Goal: Task Accomplishment & Management: Use online tool/utility

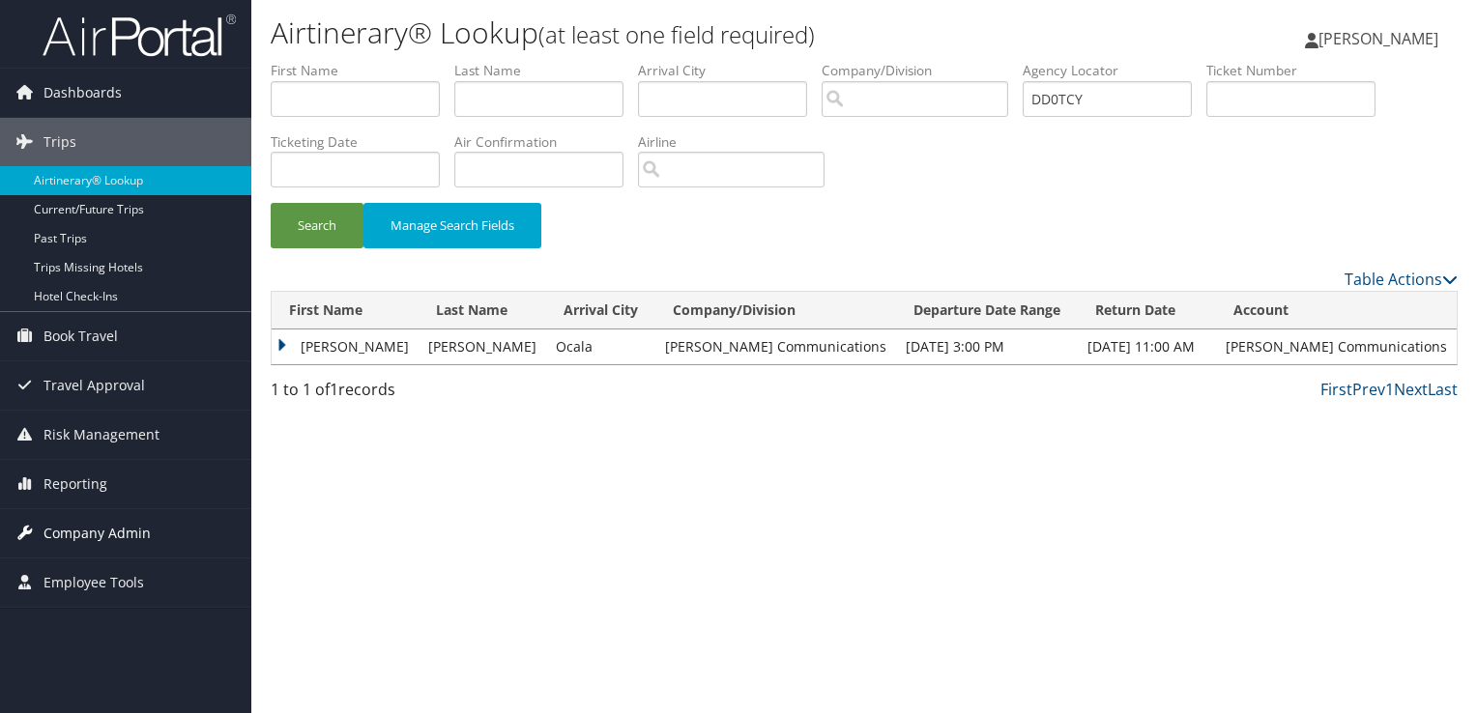
click at [111, 529] on span "Company Admin" at bounding box center [97, 533] width 107 height 48
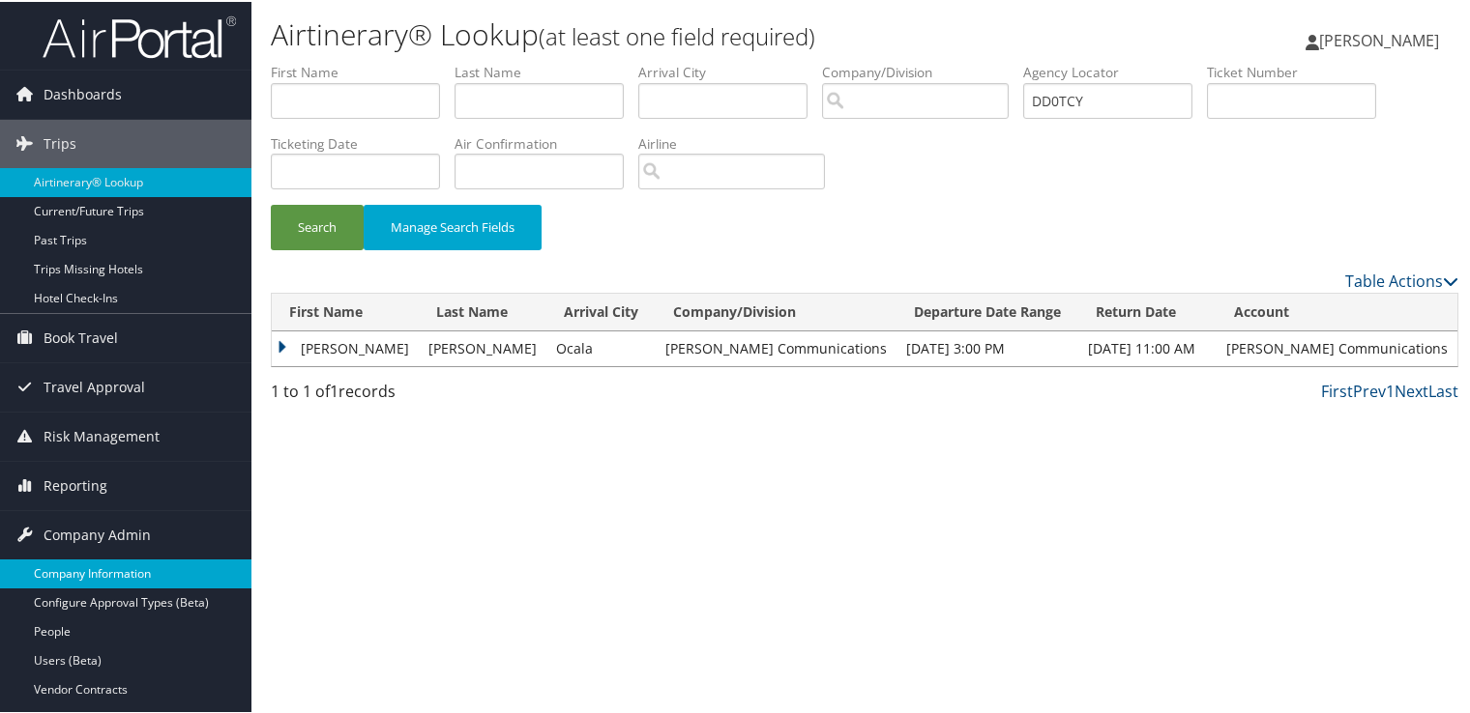
click at [108, 570] on link "Company Information" at bounding box center [125, 572] width 251 height 29
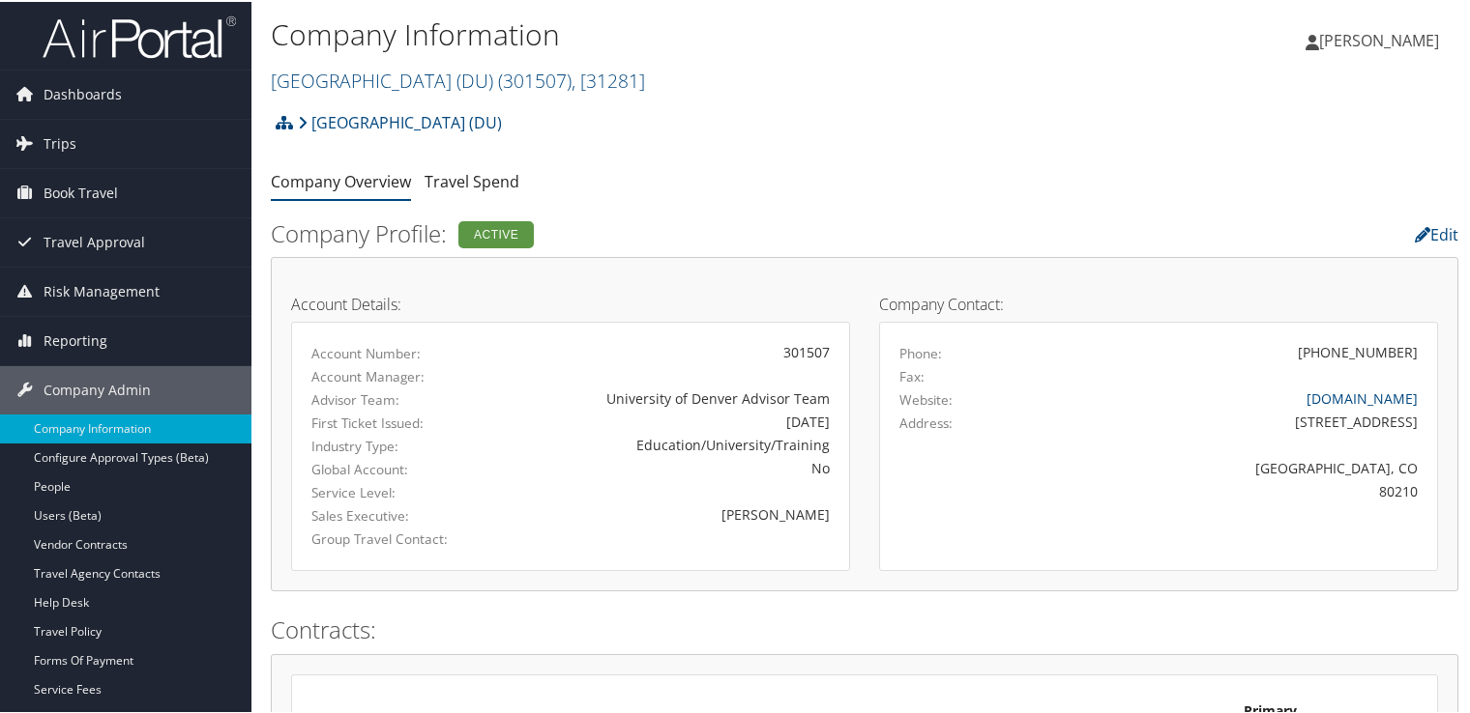
click at [502, 61] on h2 "University of Denver (DU) ( 301507 ) , [ 31281 ]" at bounding box center [667, 77] width 792 height 33
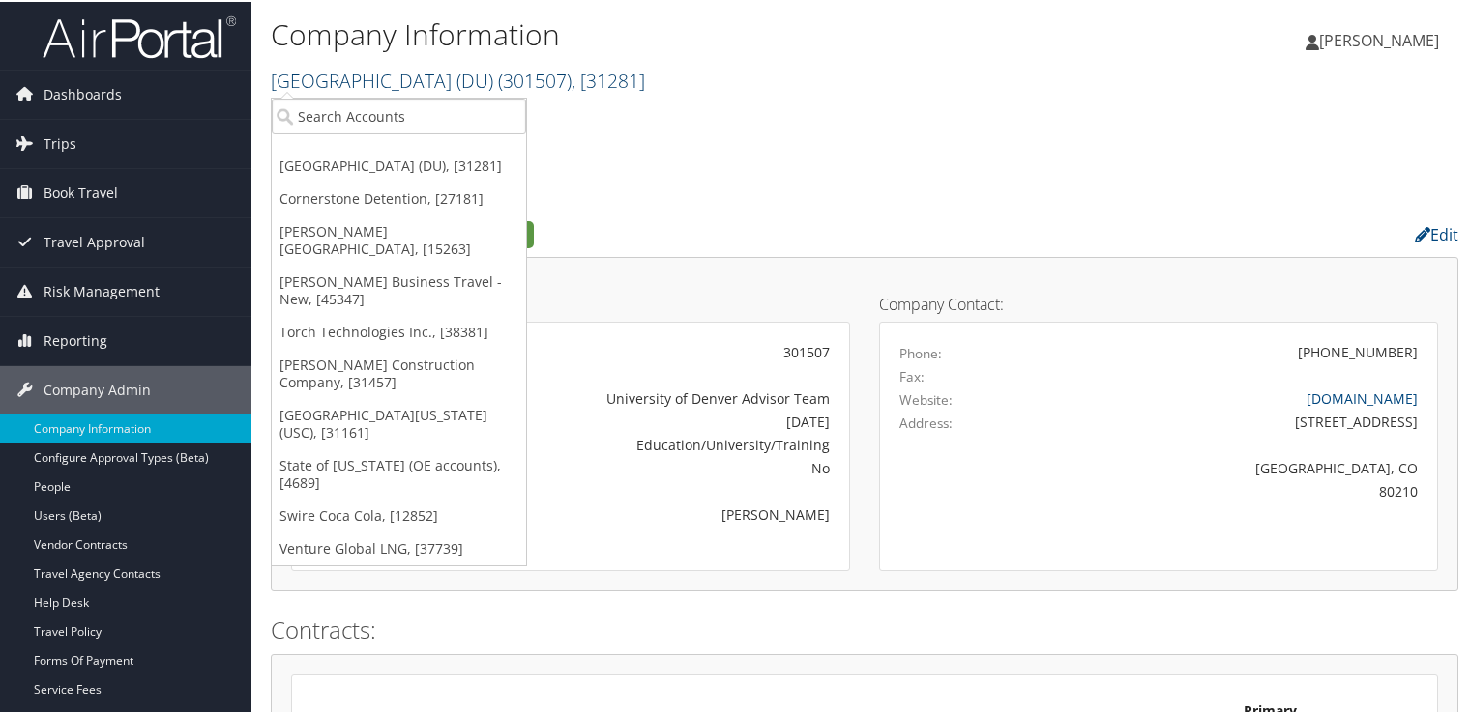
click at [504, 78] on span "( 301507 )" at bounding box center [534, 79] width 73 height 26
click at [404, 102] on input "search" at bounding box center [399, 115] width 254 height 36
type input "u"
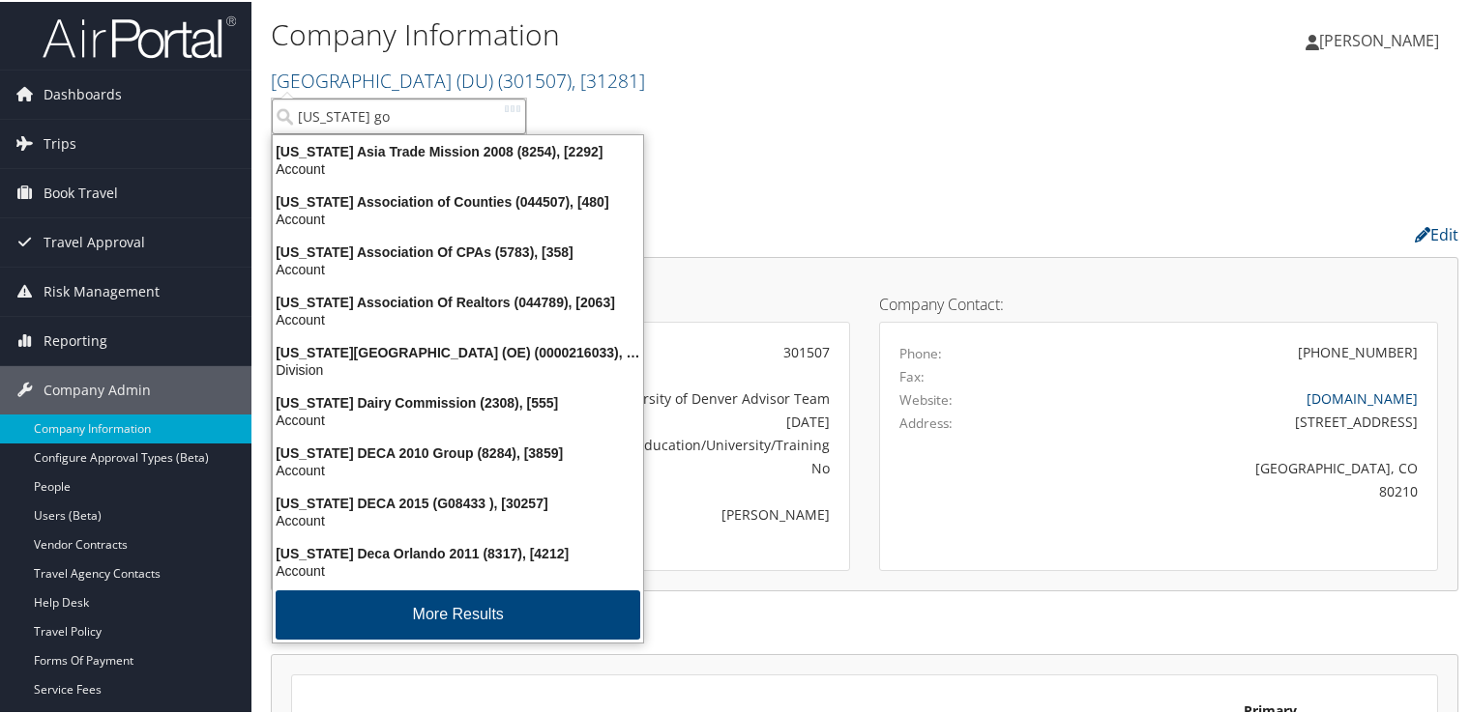
type input "utah gov"
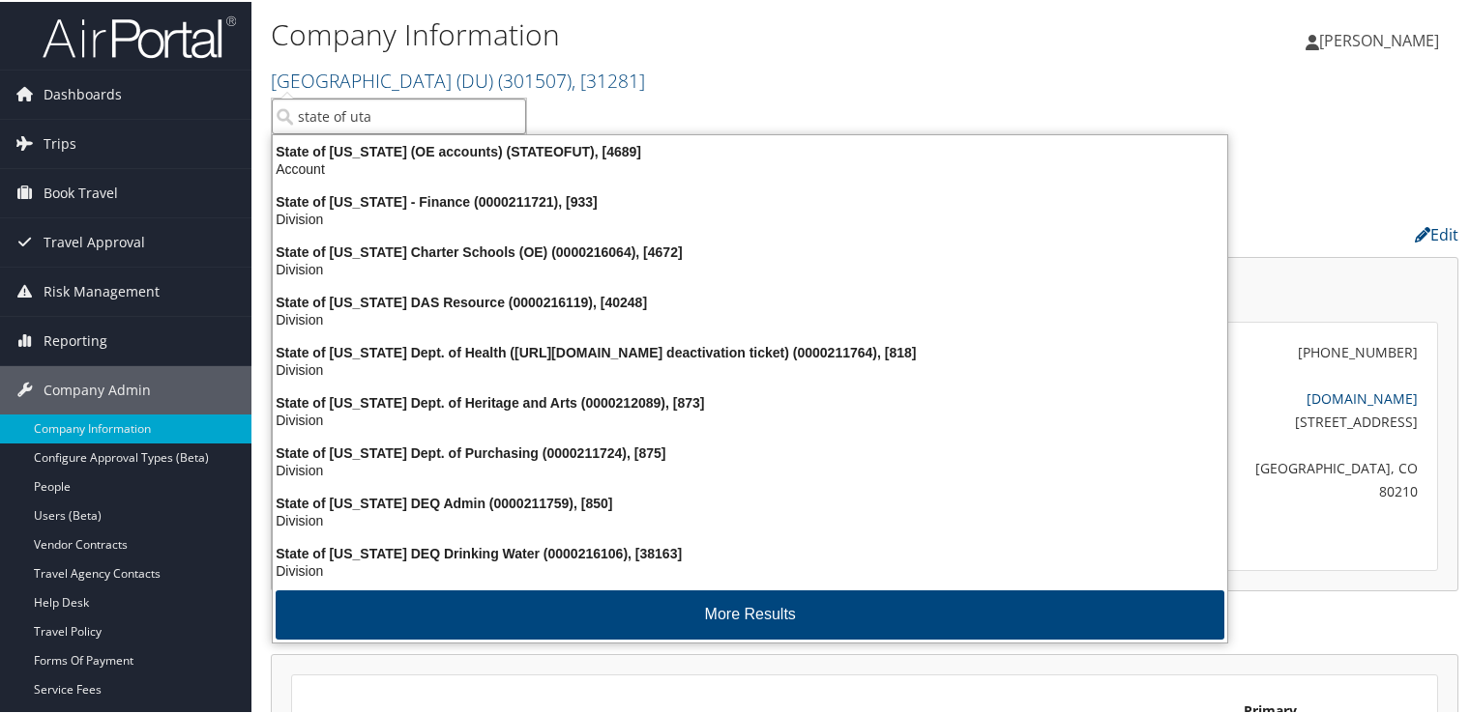
type input "state of utah"
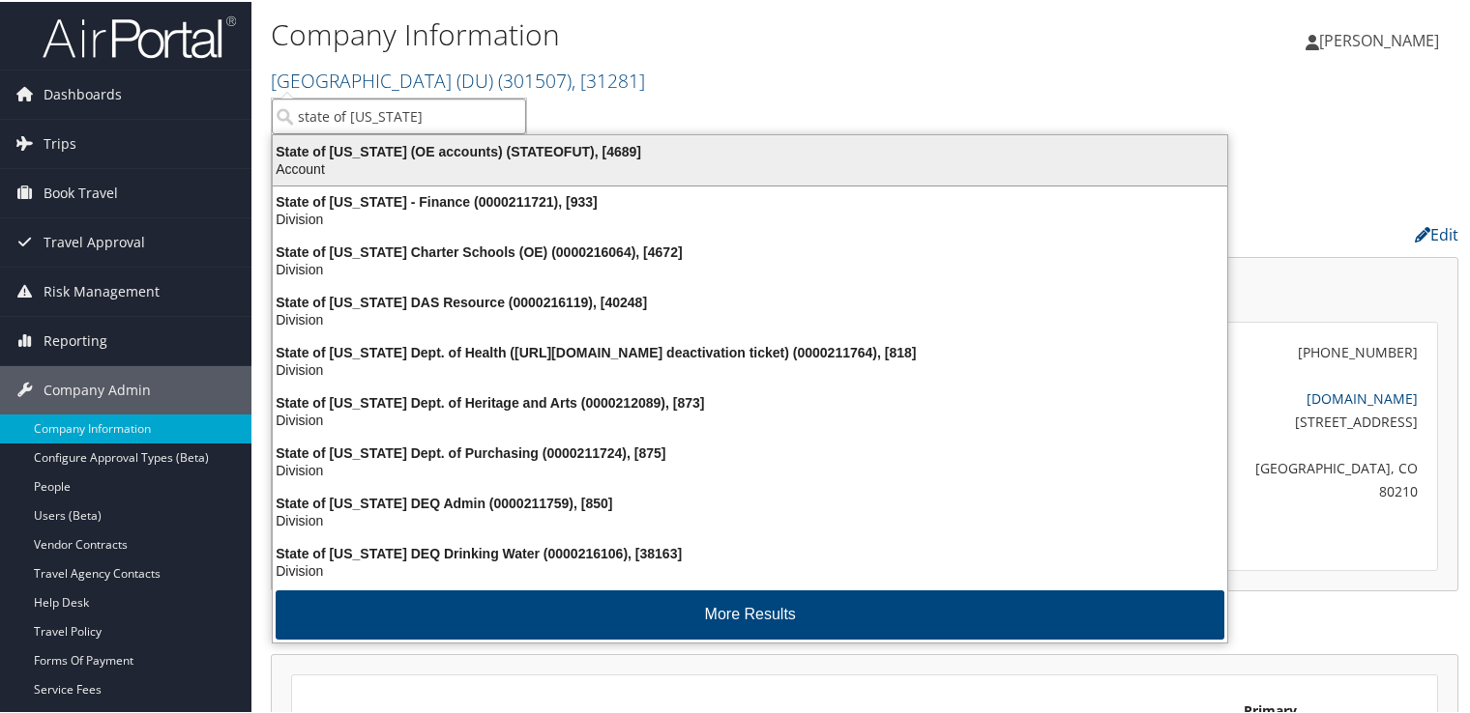
click at [508, 172] on div "Account" at bounding box center [749, 167] width 977 height 17
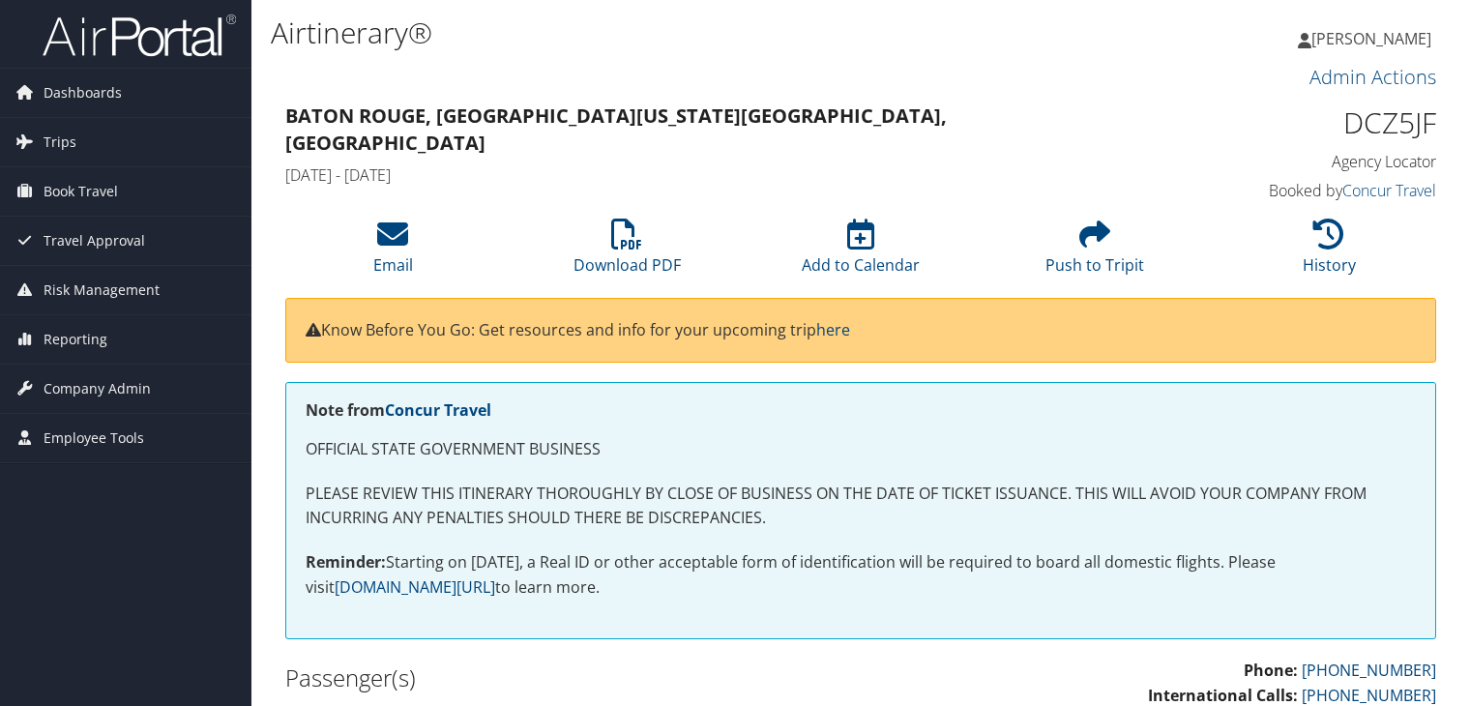
scroll to position [2665, 0]
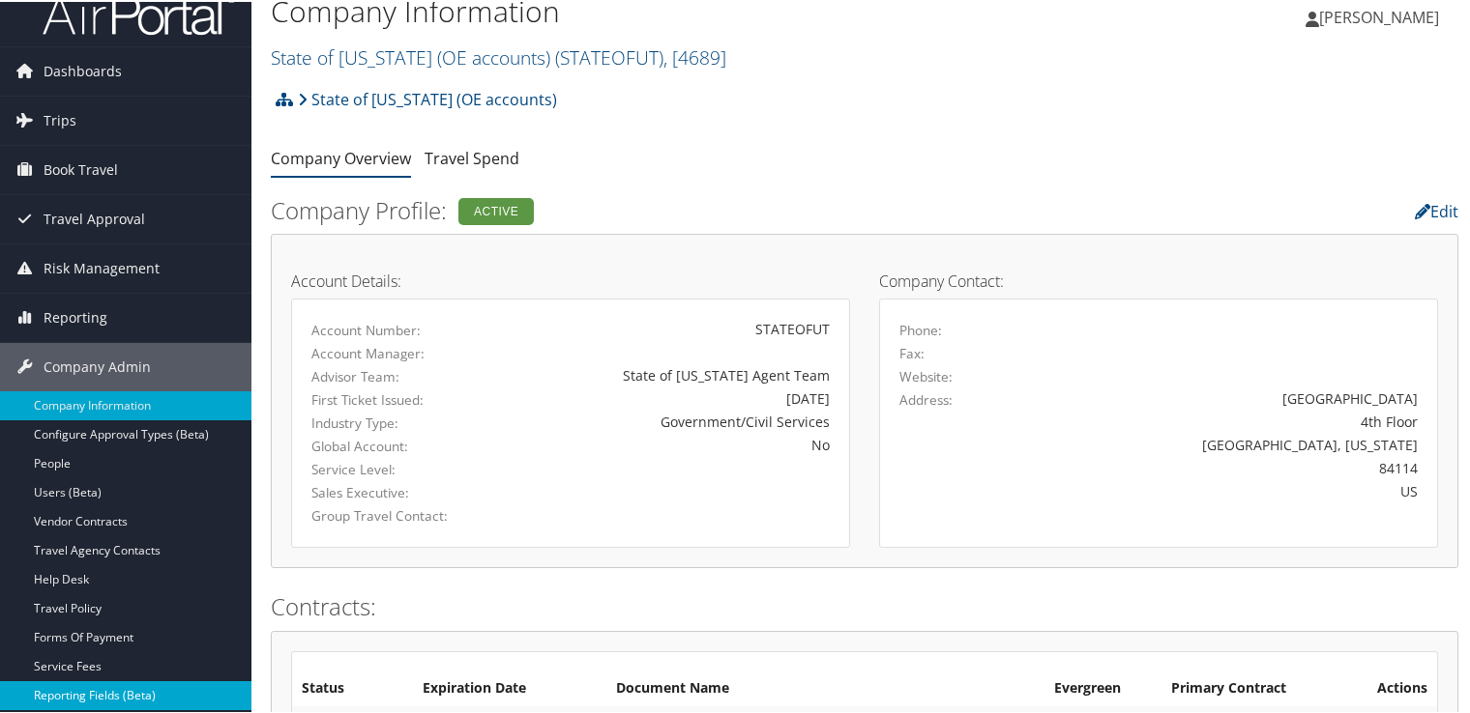
scroll to position [193, 0]
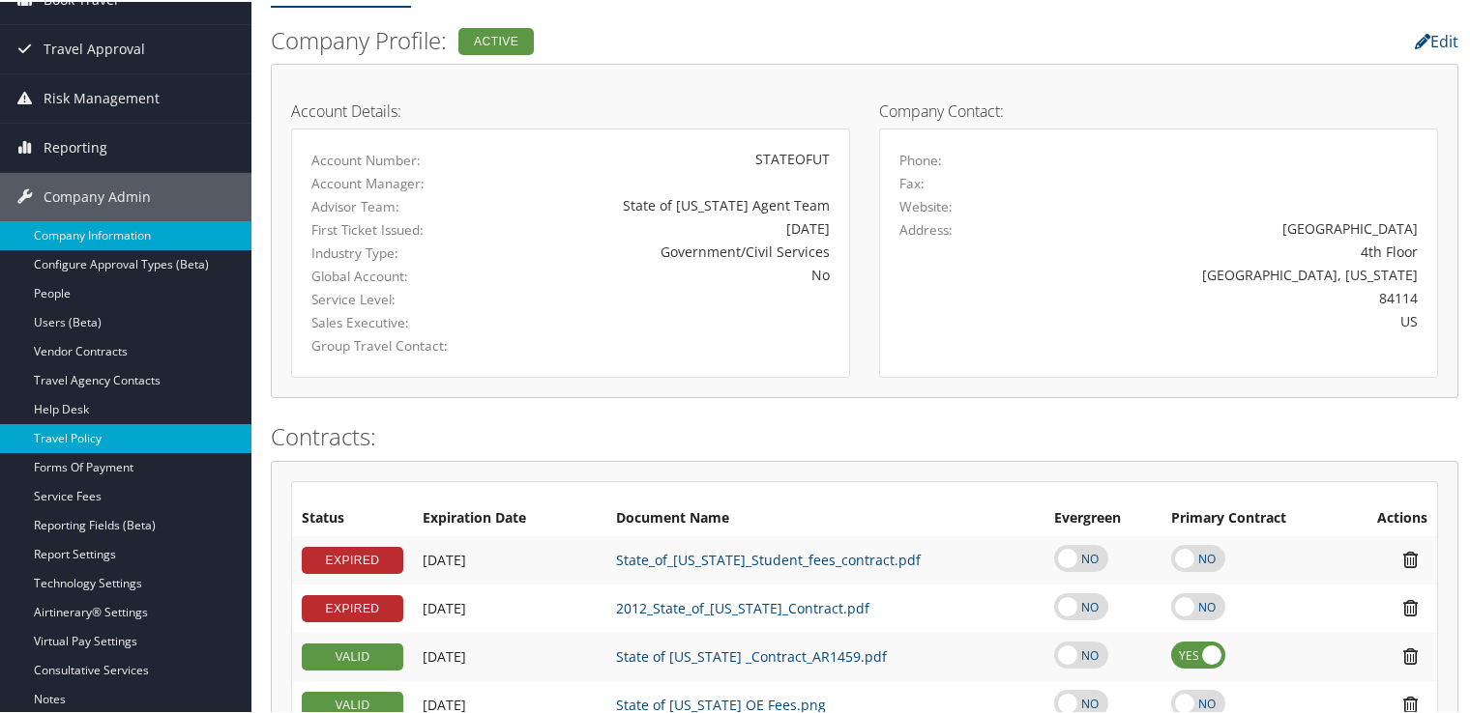
click at [122, 439] on link "Travel Policy" at bounding box center [125, 436] width 251 height 29
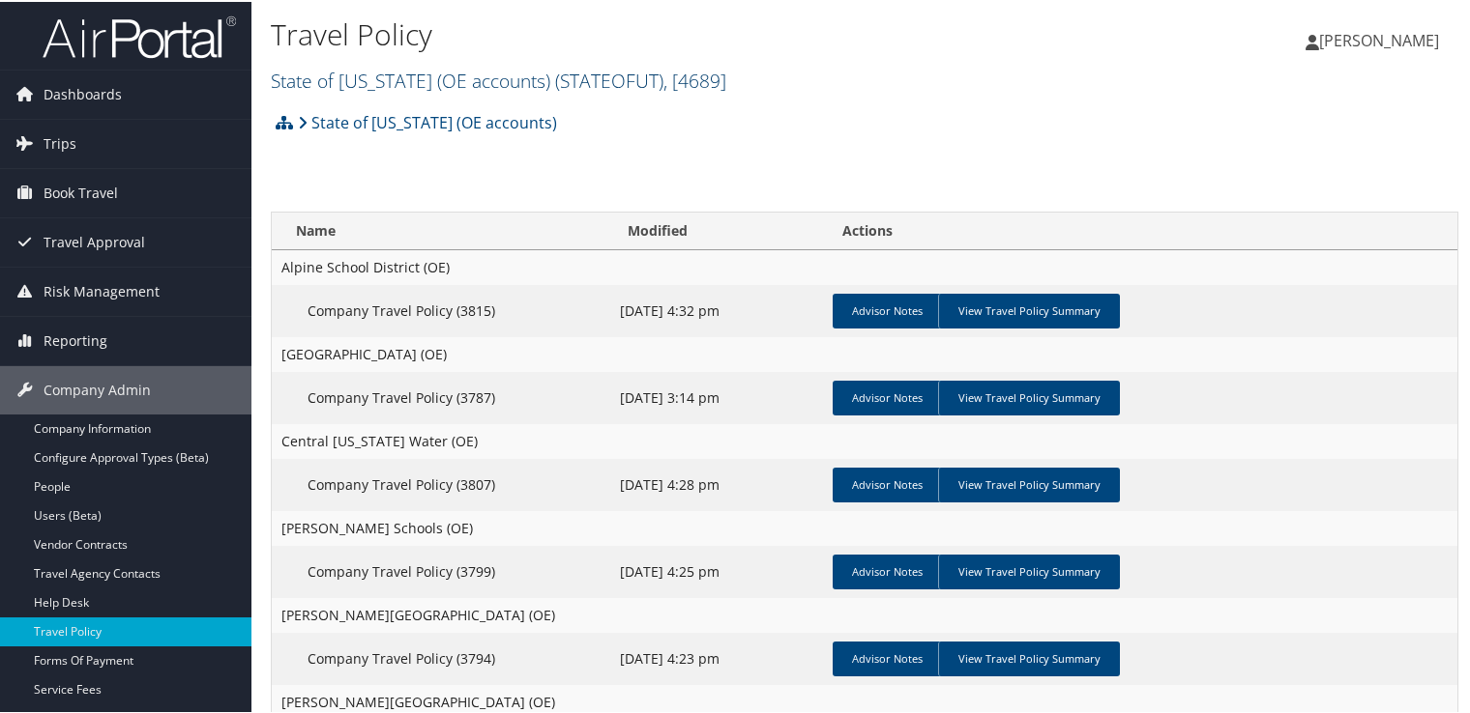
click at [555, 75] on span "( STATEOFUT )" at bounding box center [609, 79] width 108 height 26
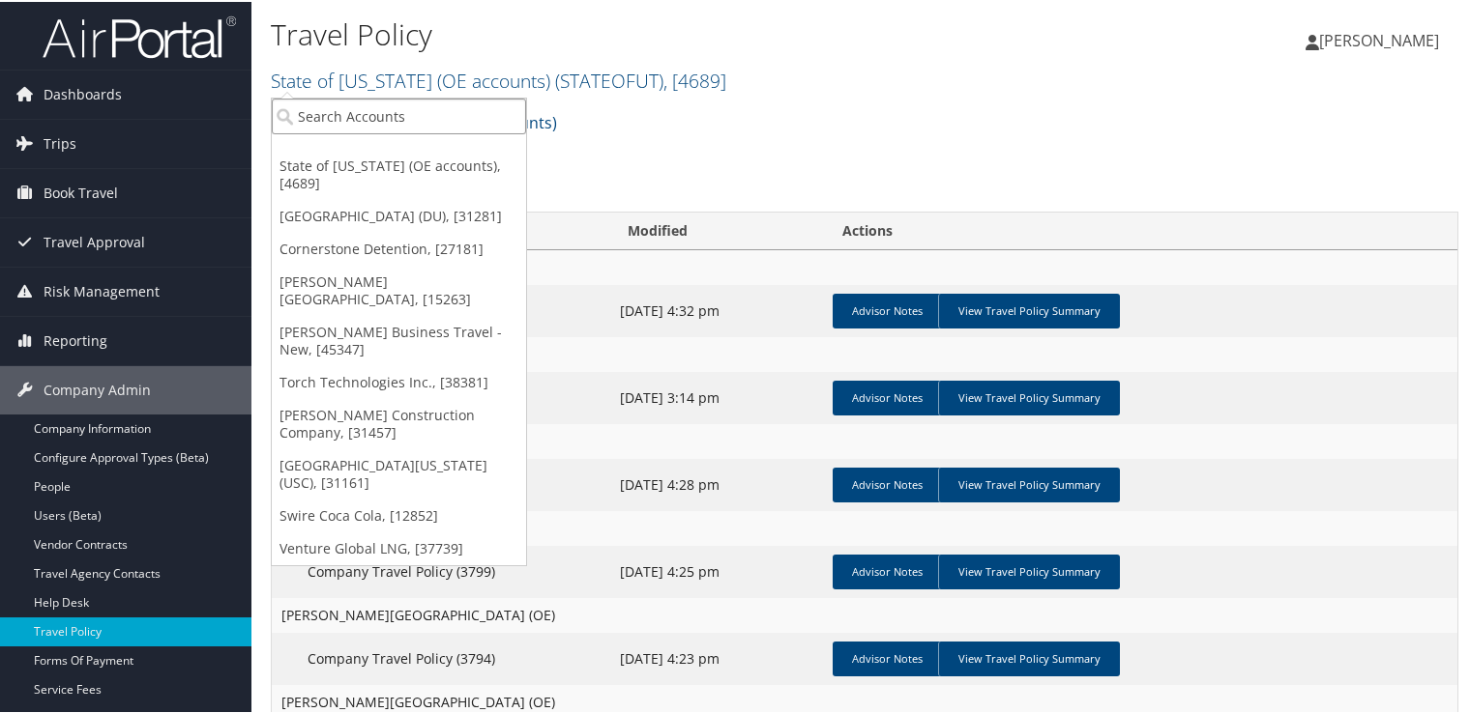
click at [476, 122] on input "search" at bounding box center [399, 115] width 254 height 36
type input "state"
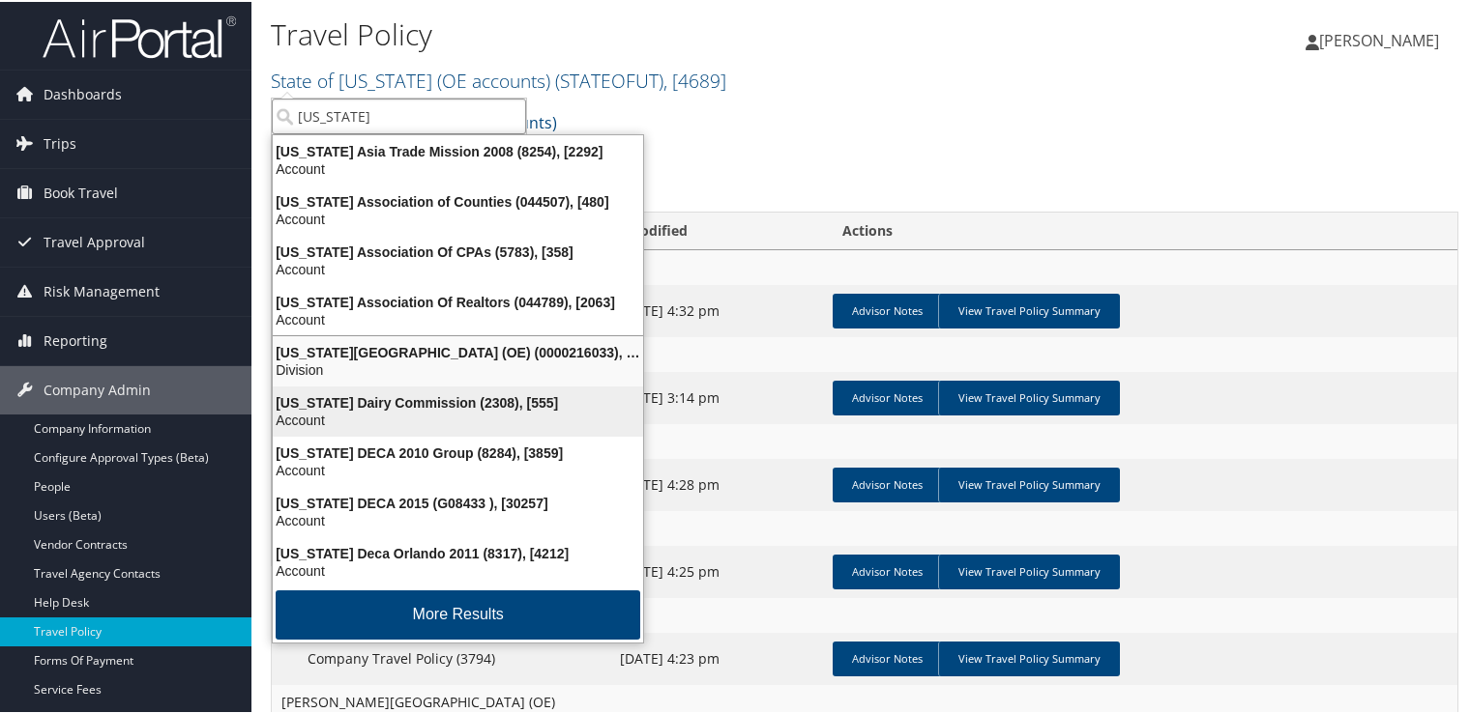
scroll to position [3, 0]
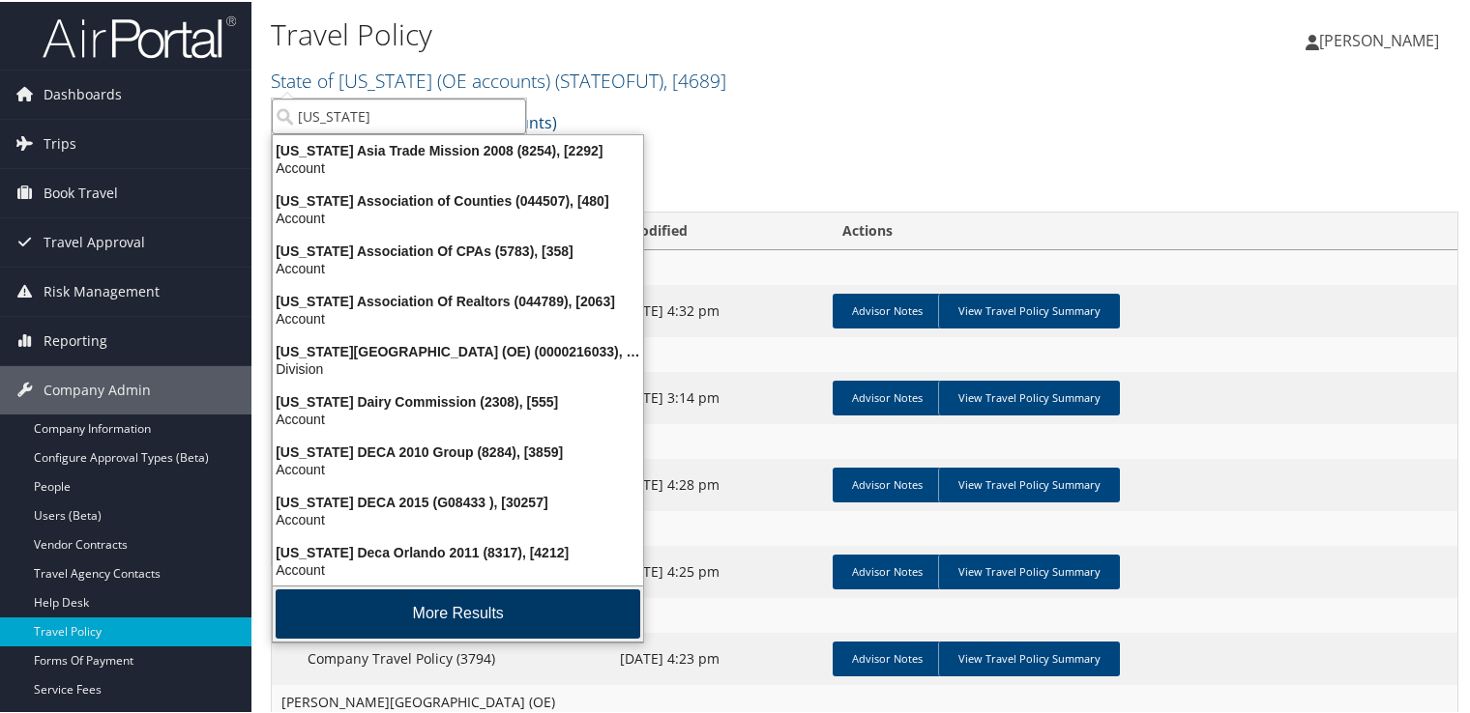
click at [455, 595] on button "More Results" at bounding box center [458, 612] width 364 height 49
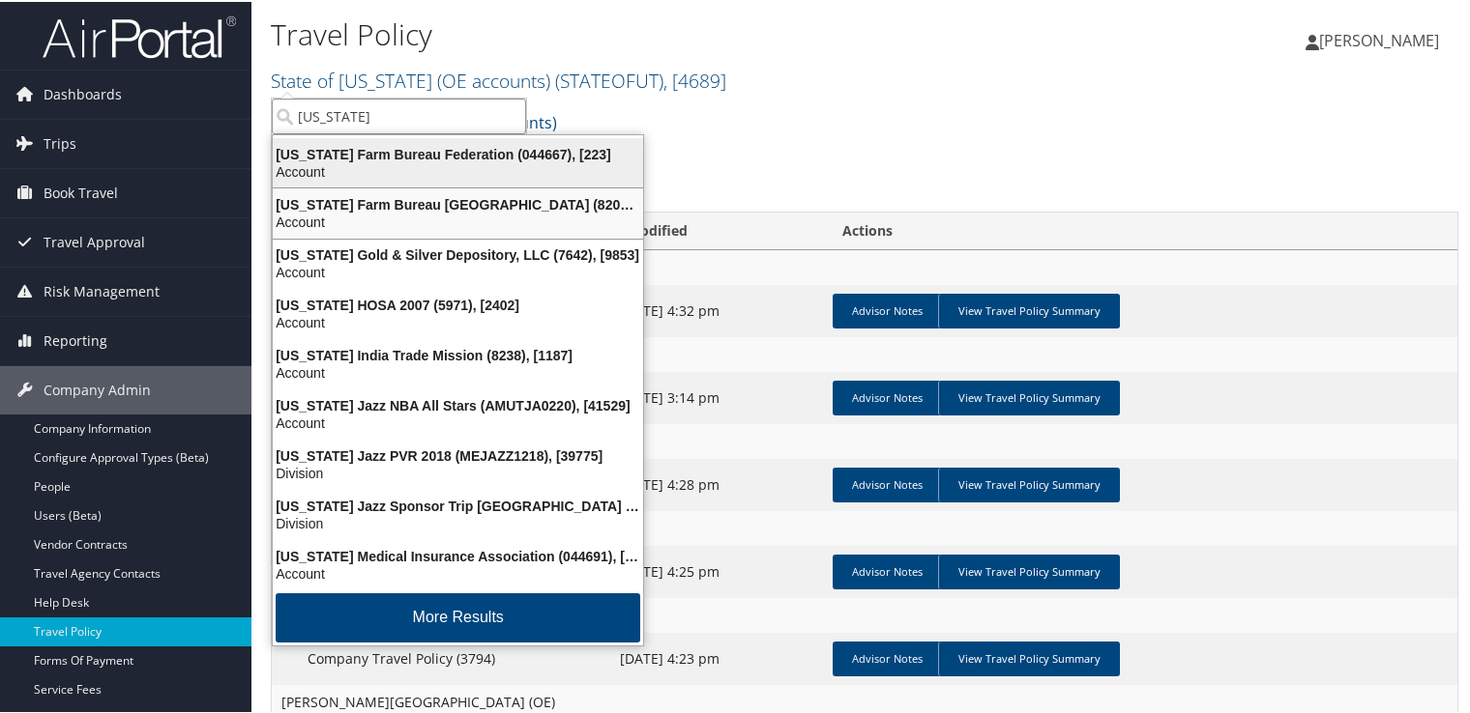
scroll to position [452, 0]
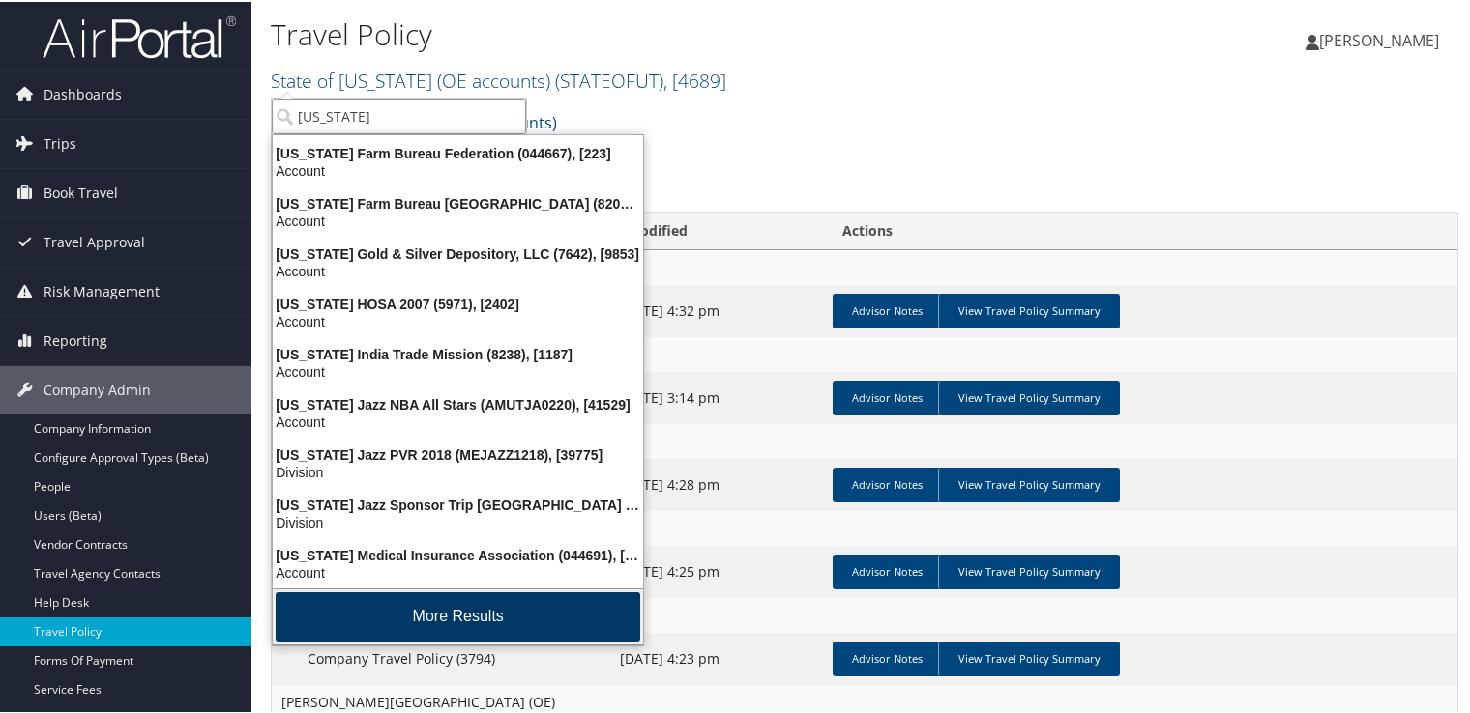
click at [417, 607] on button "More Results" at bounding box center [458, 615] width 364 height 49
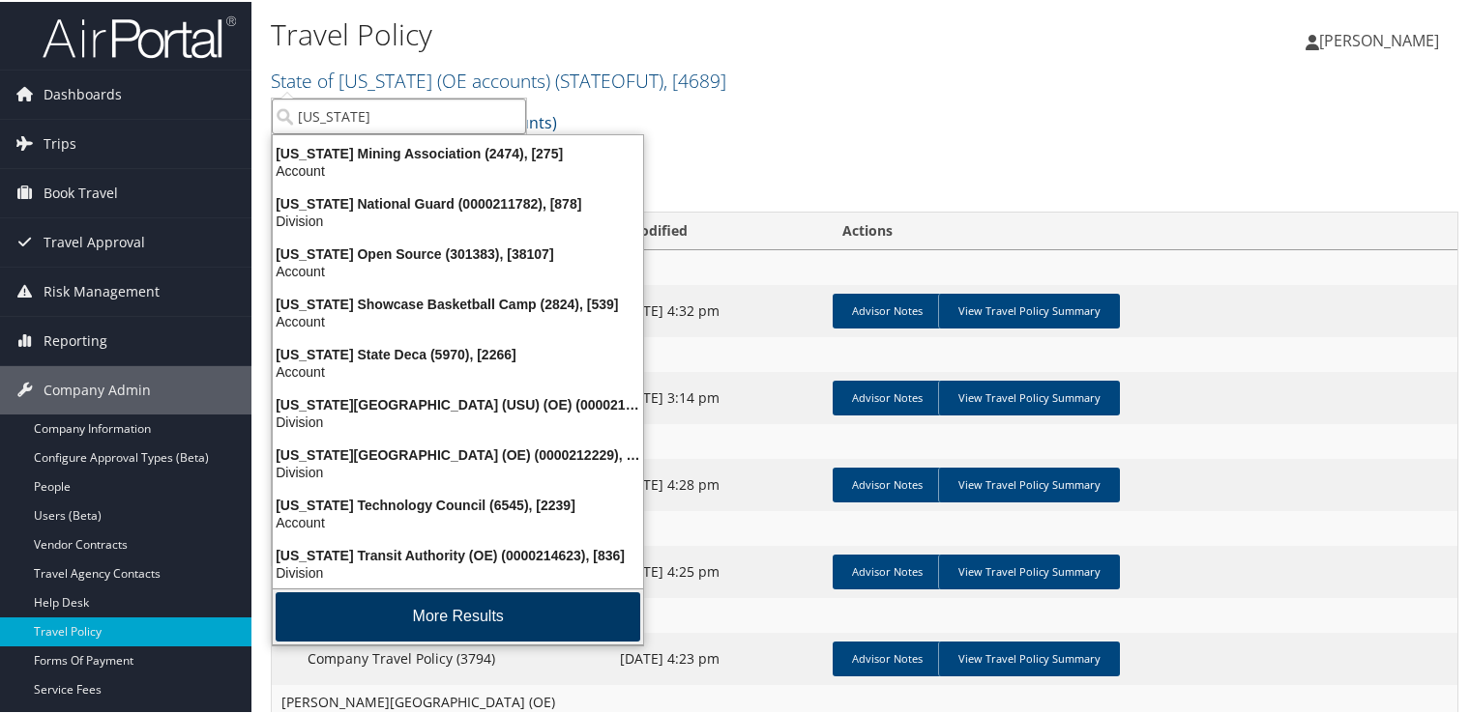
scroll to position [909, 0]
click at [432, 609] on button "More Results" at bounding box center [458, 615] width 364 height 49
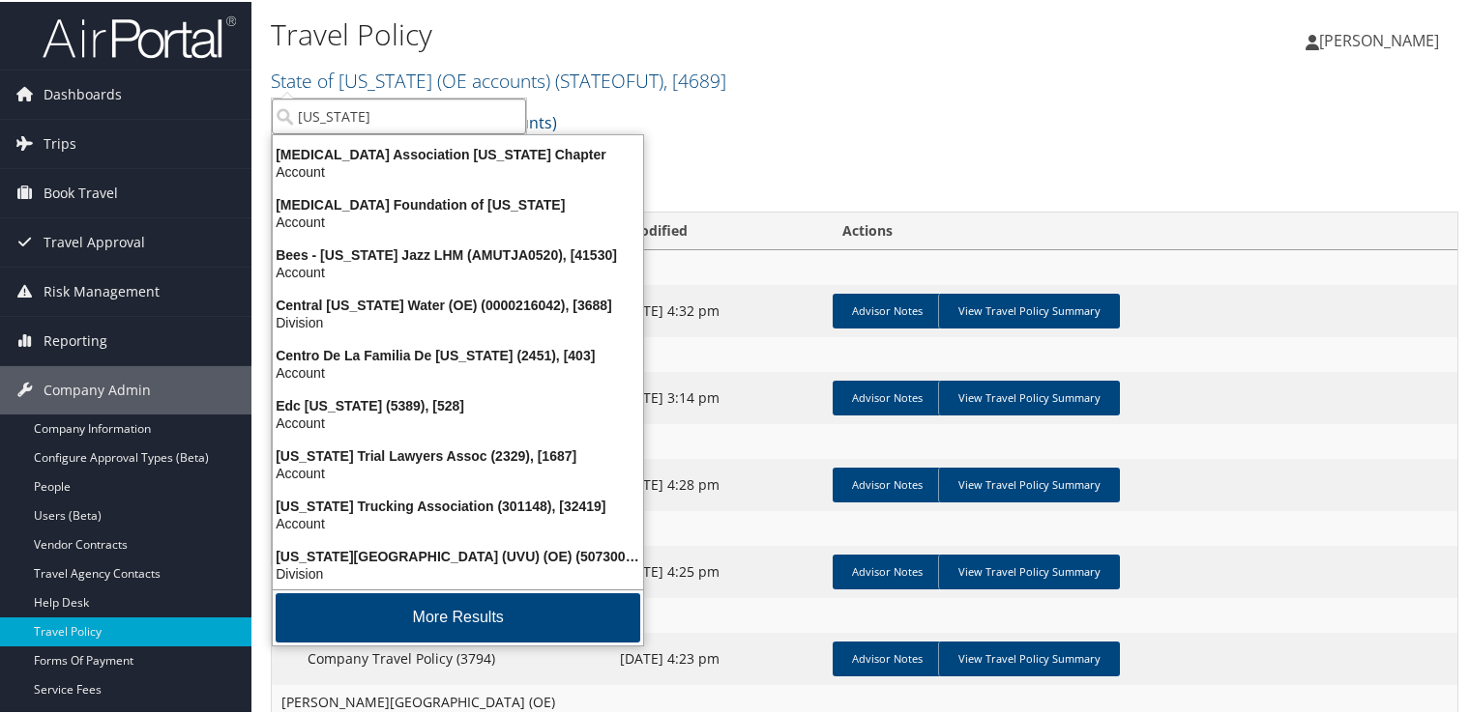
scroll to position [1361, 0]
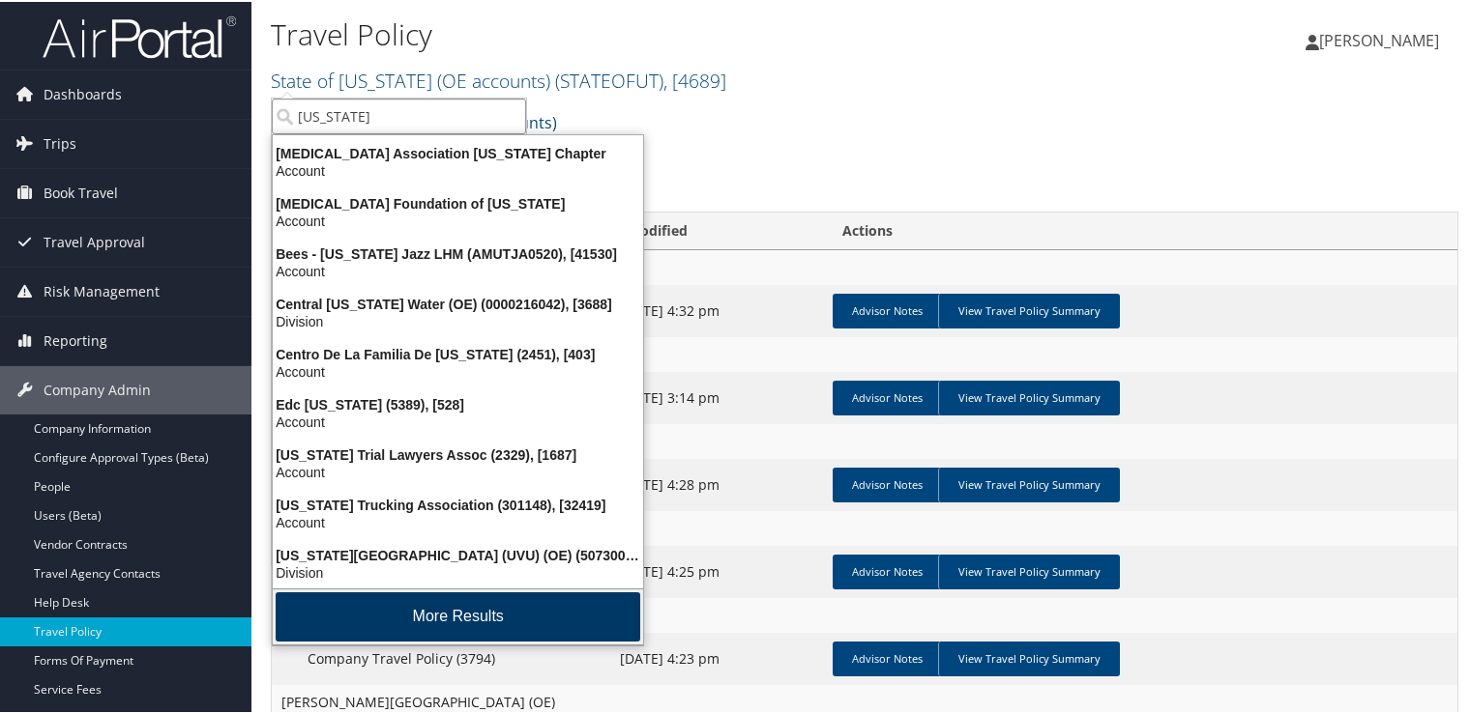
type input "utah"
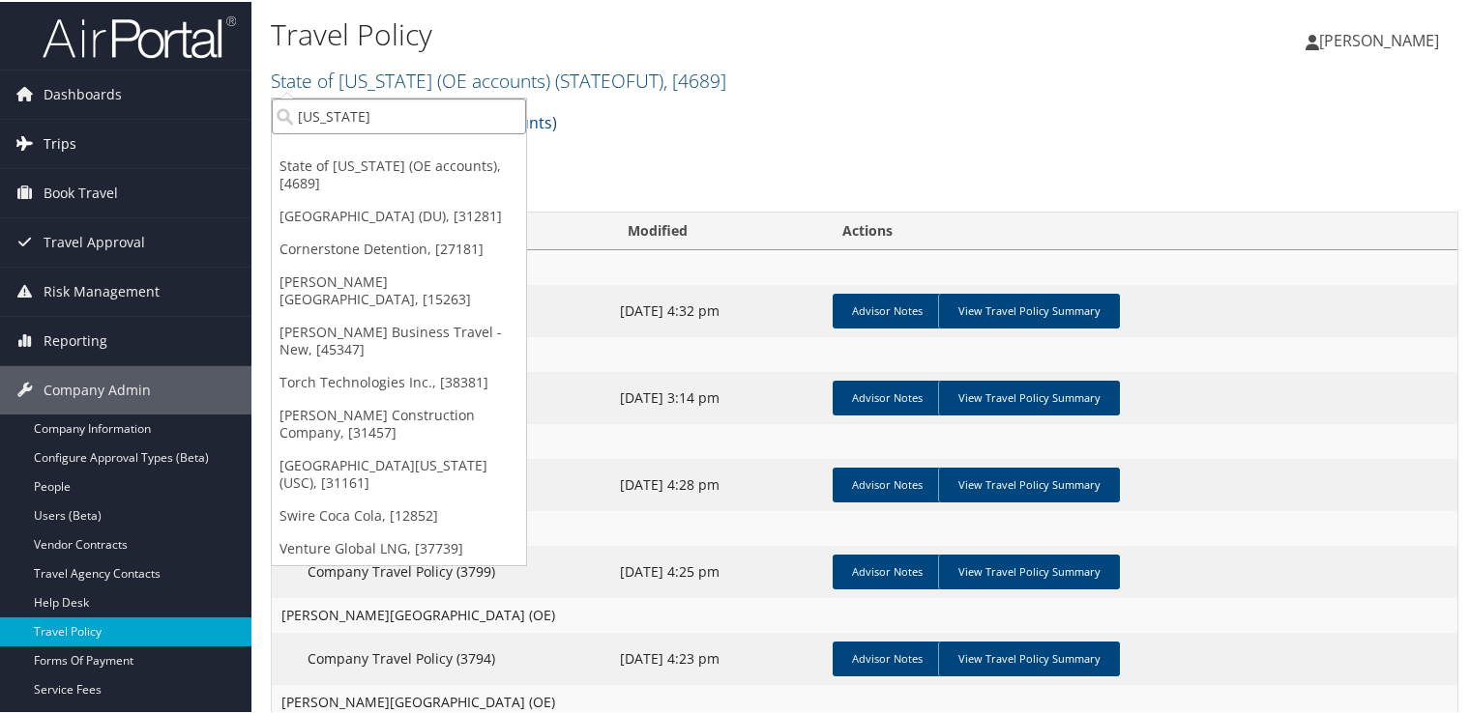
drag, startPoint x: 344, startPoint y: 107, endPoint x: 235, endPoint y: 122, distance: 110.2
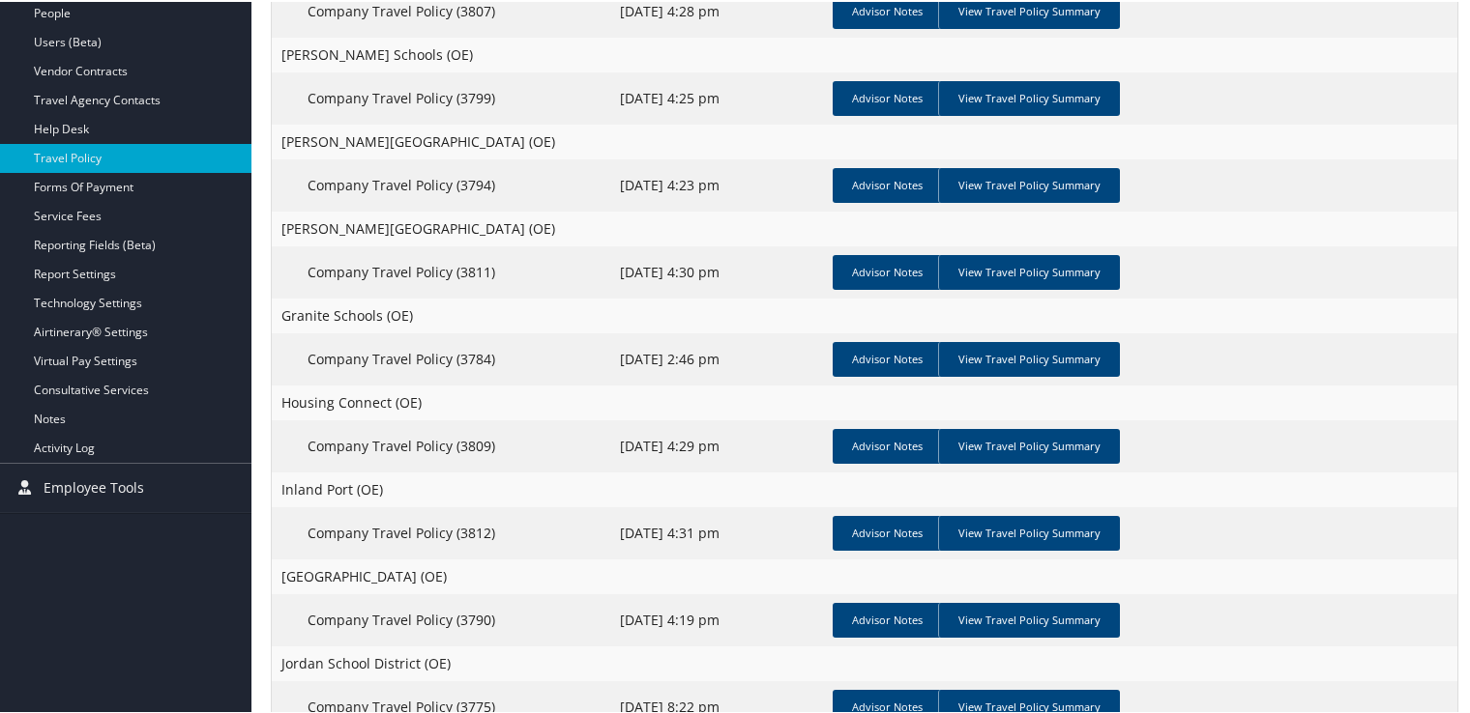
scroll to position [0, 0]
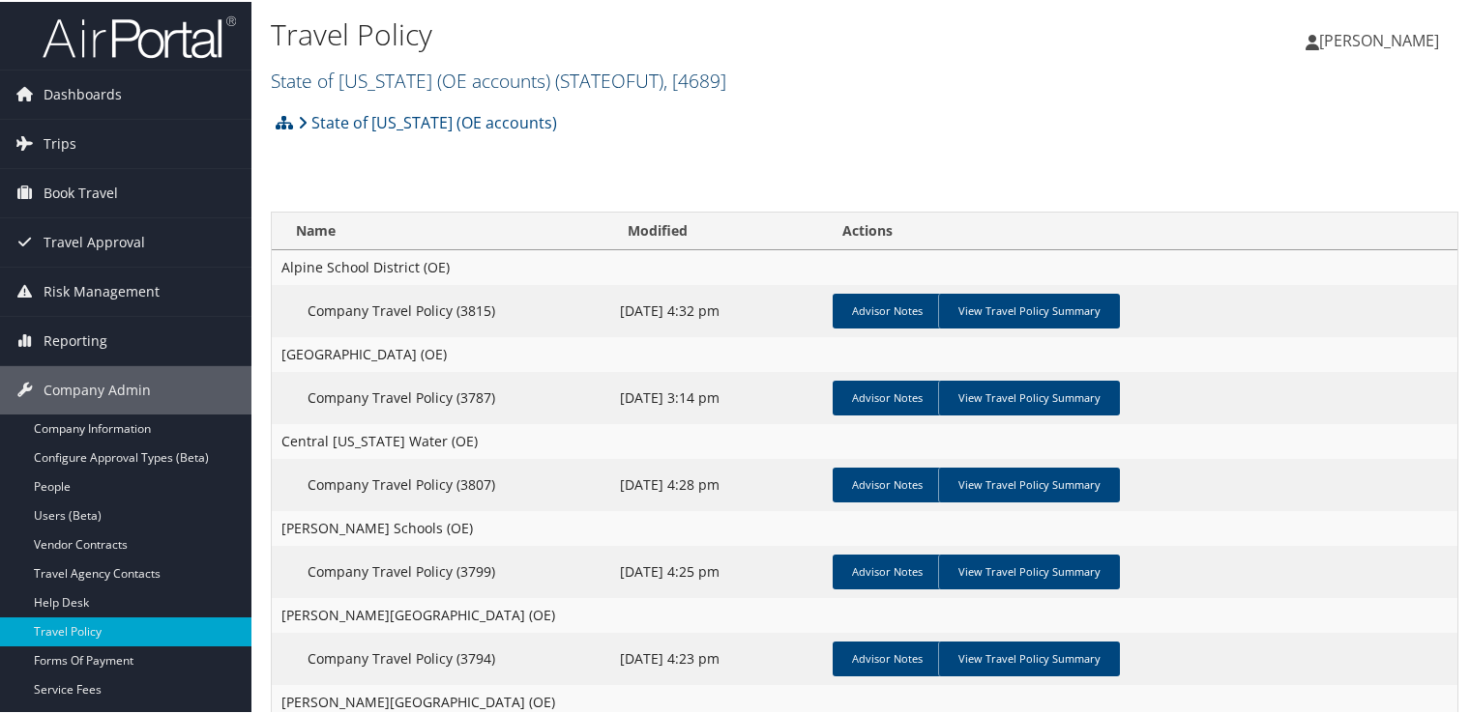
click at [482, 71] on link "State of Utah (OE accounts) ( STATEOFUT ) , [ 4689 ]" at bounding box center [498, 79] width 455 height 26
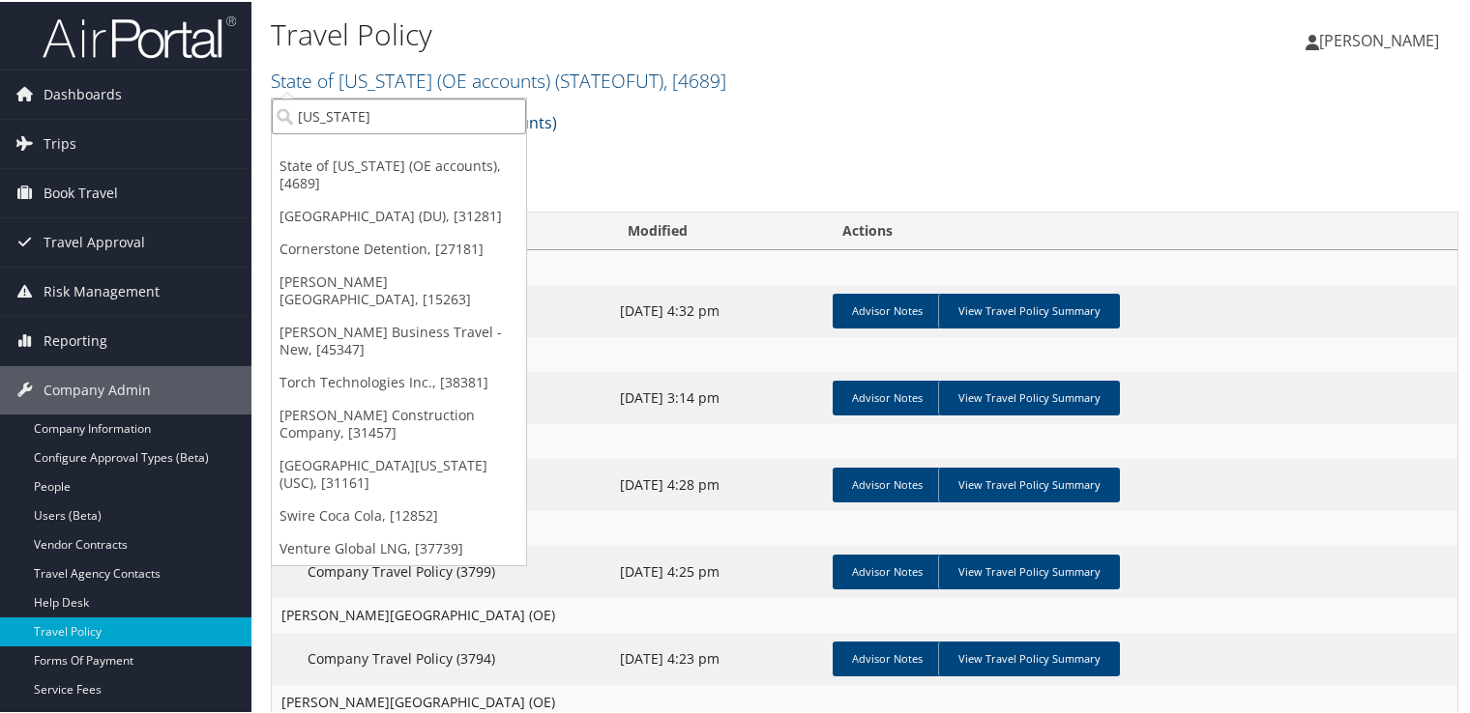
click at [433, 121] on input "utah" at bounding box center [399, 115] width 254 height 36
type input "inside en"
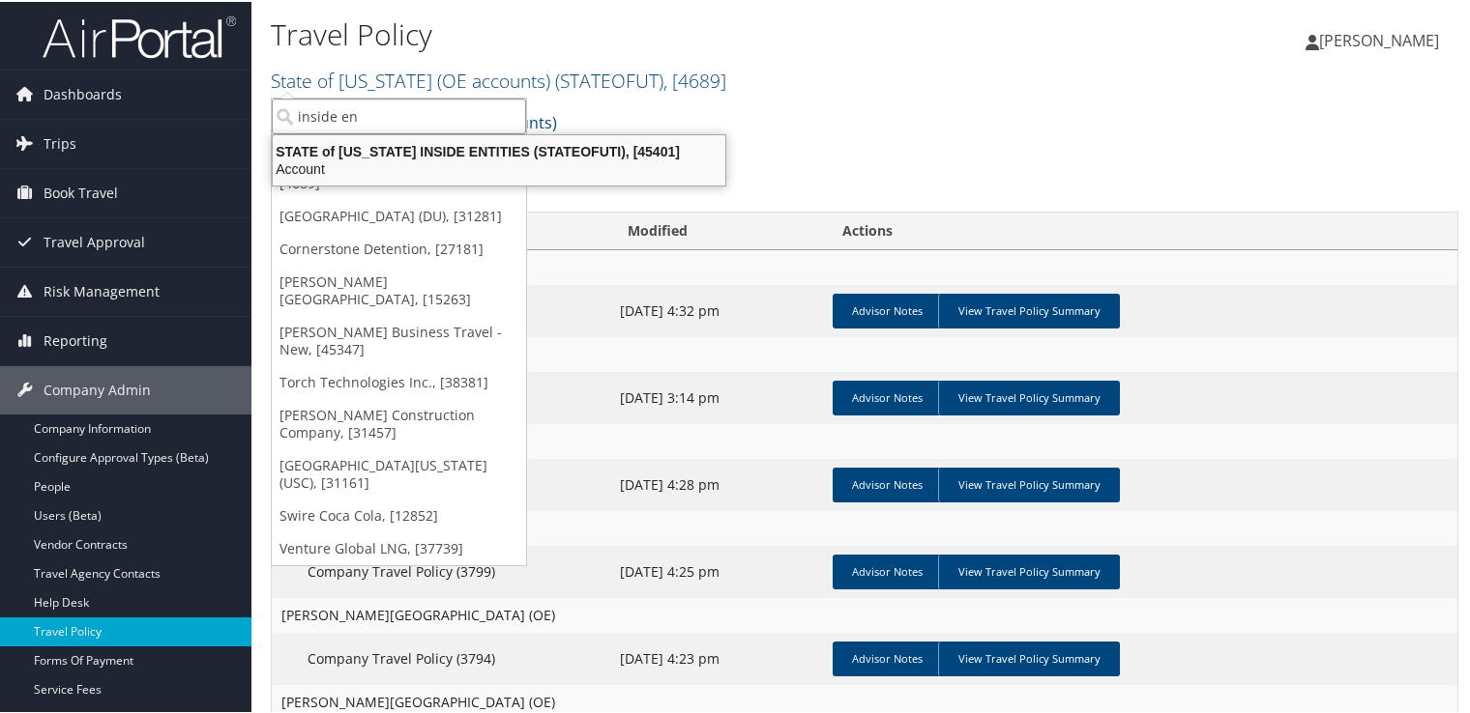
click at [466, 160] on div "Account" at bounding box center [499, 167] width 476 height 17
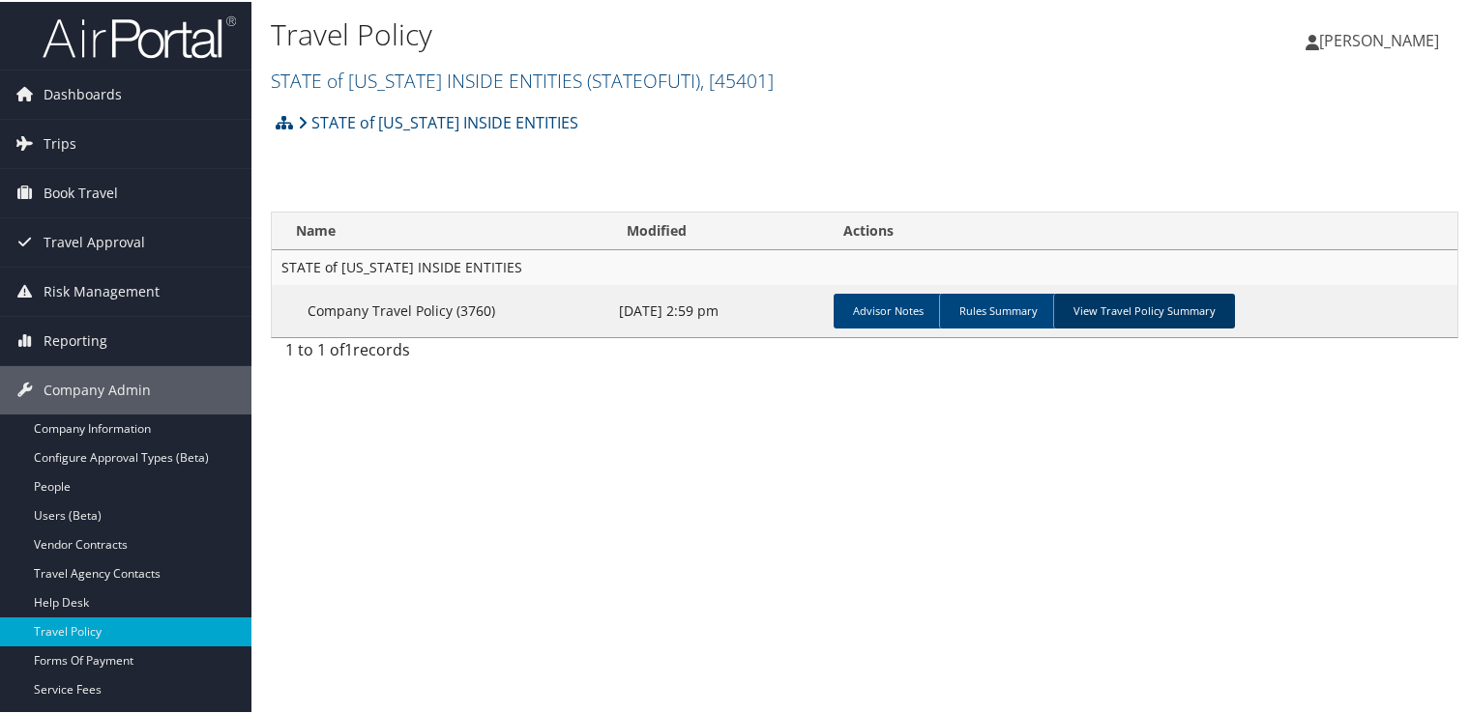
click at [1133, 315] on link "View Travel Policy Summary" at bounding box center [1144, 309] width 182 height 35
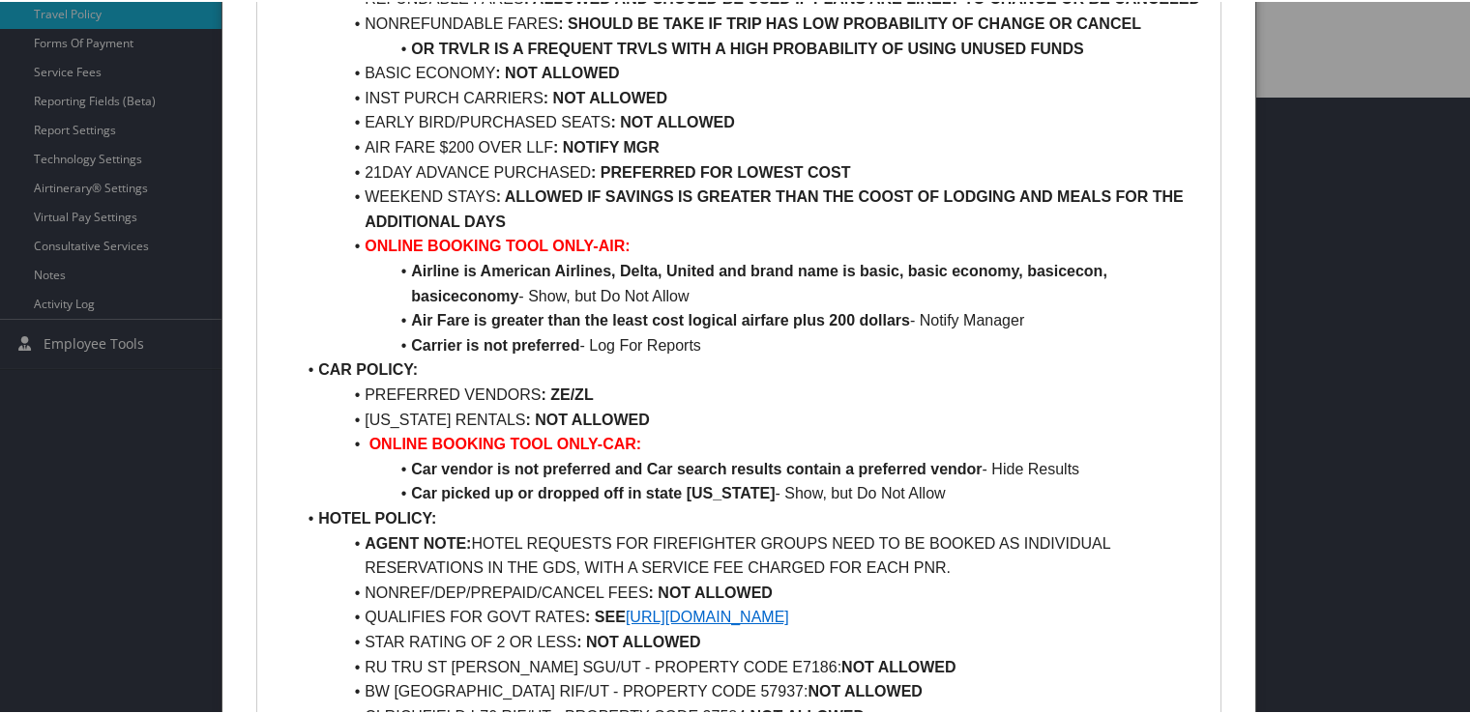
scroll to position [773, 0]
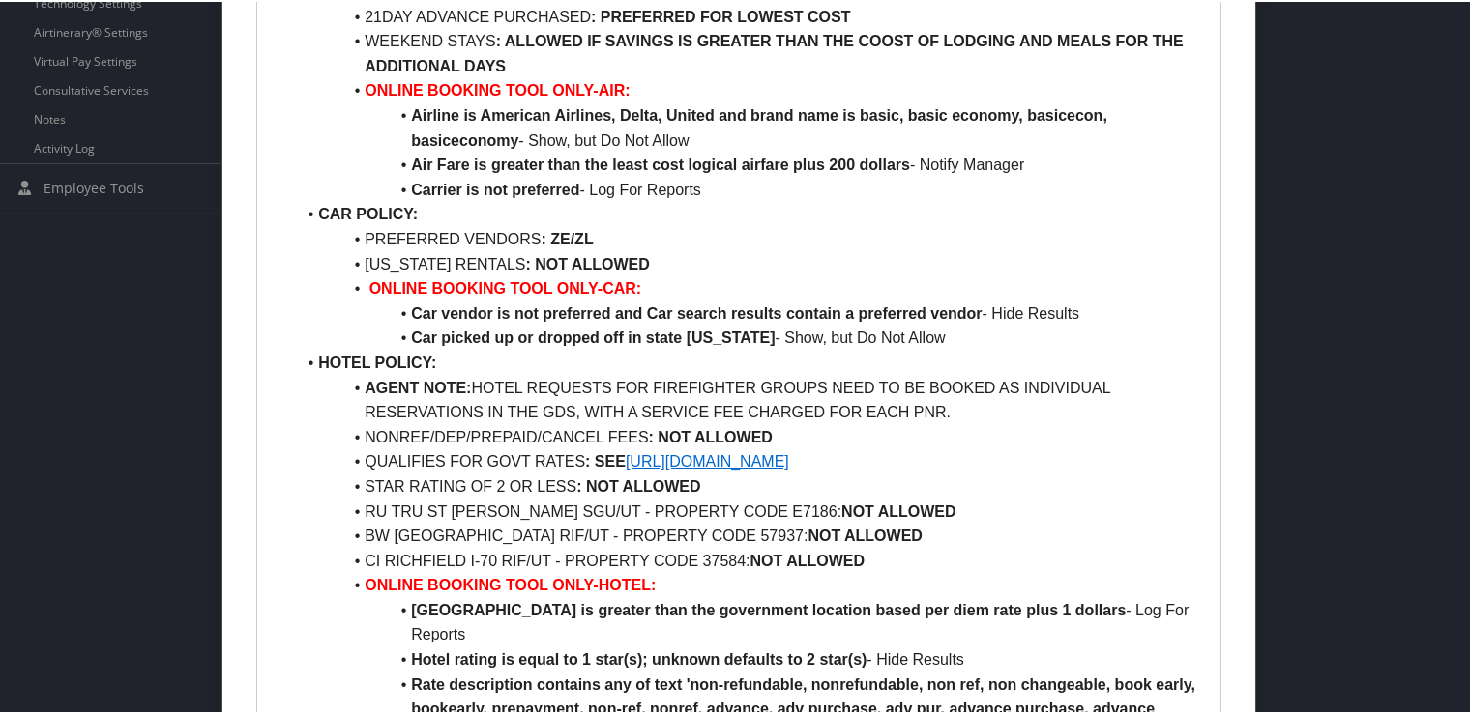
click at [727, 459] on link "https://www.gsa.gov/travel/plan-book/per-diem-rates" at bounding box center [707, 459] width 163 height 16
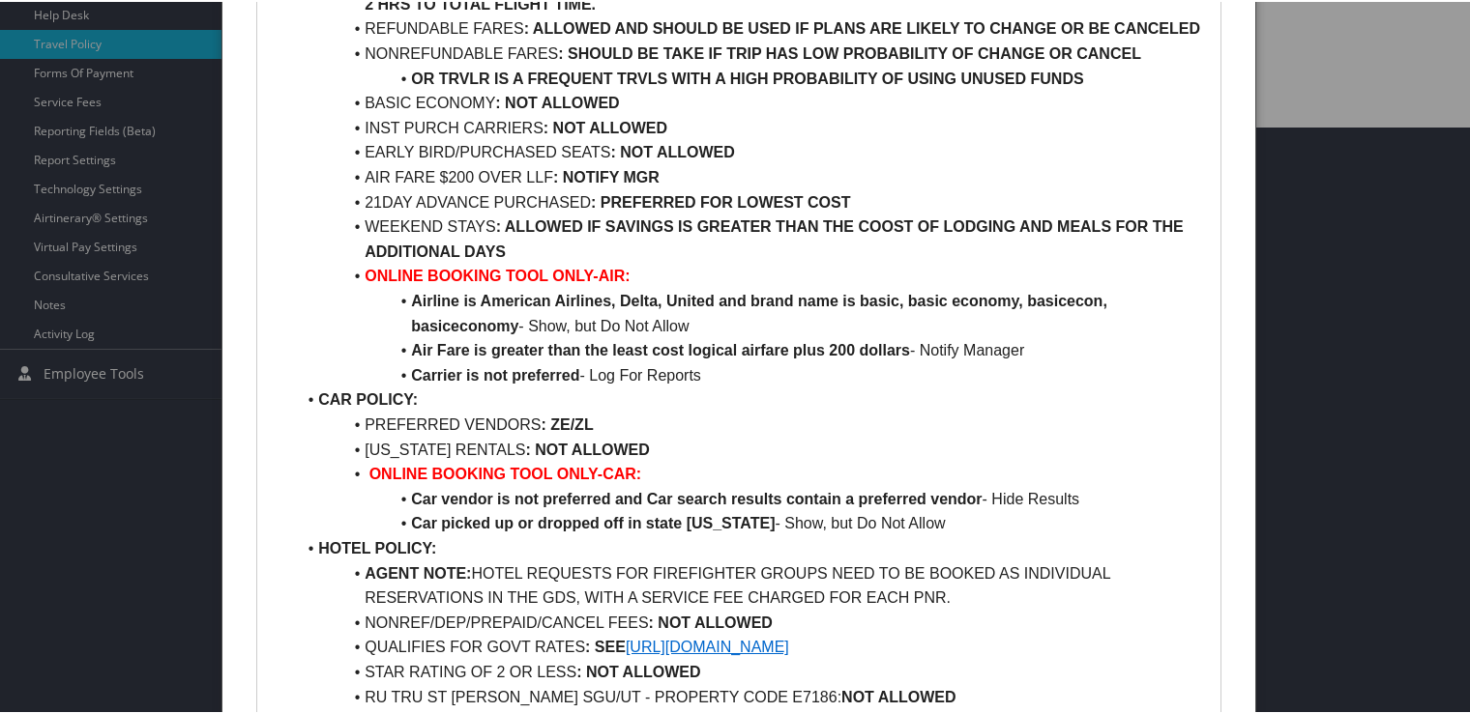
scroll to position [387, 0]
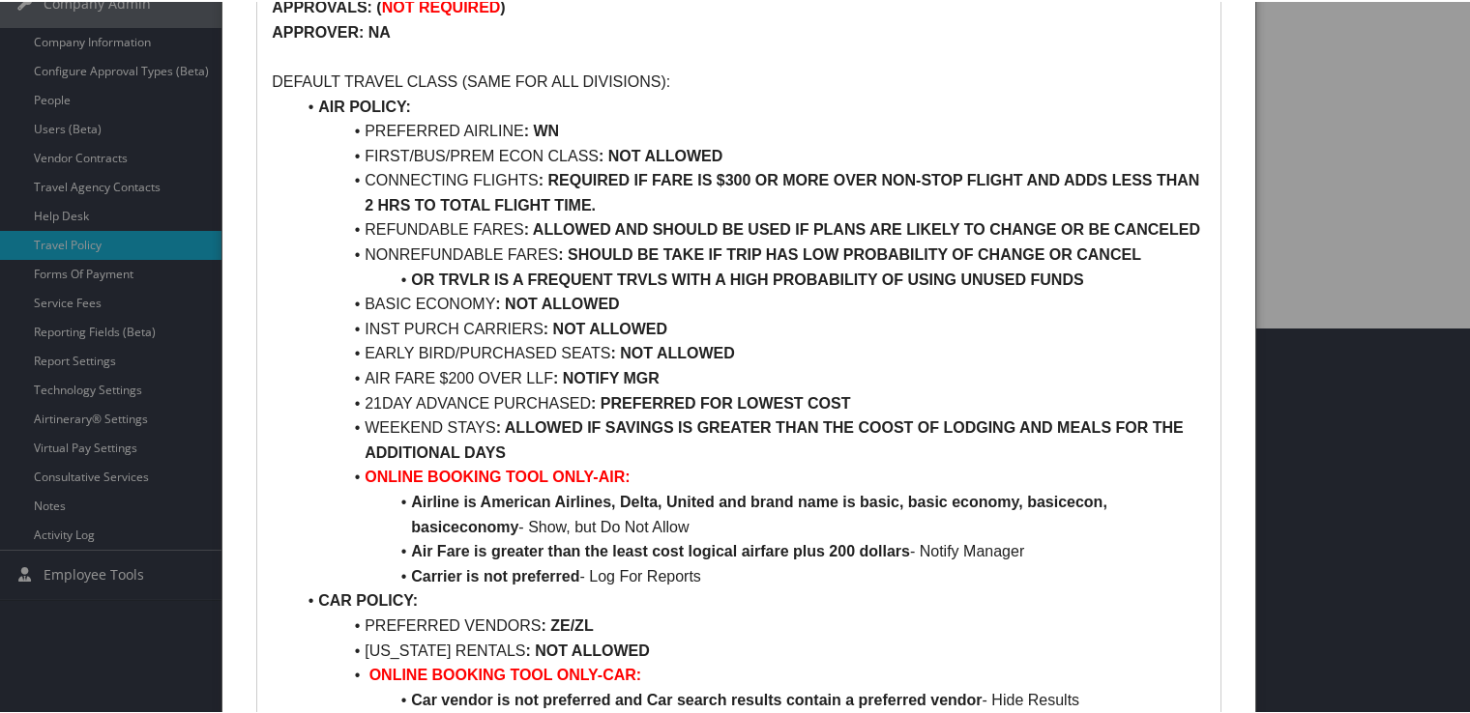
click at [44, 350] on div at bounding box center [738, 356] width 1477 height 713
drag, startPoint x: 27, startPoint y: 642, endPoint x: 49, endPoint y: 628, distance: 26.0
click at [27, 643] on div at bounding box center [738, 356] width 1477 height 713
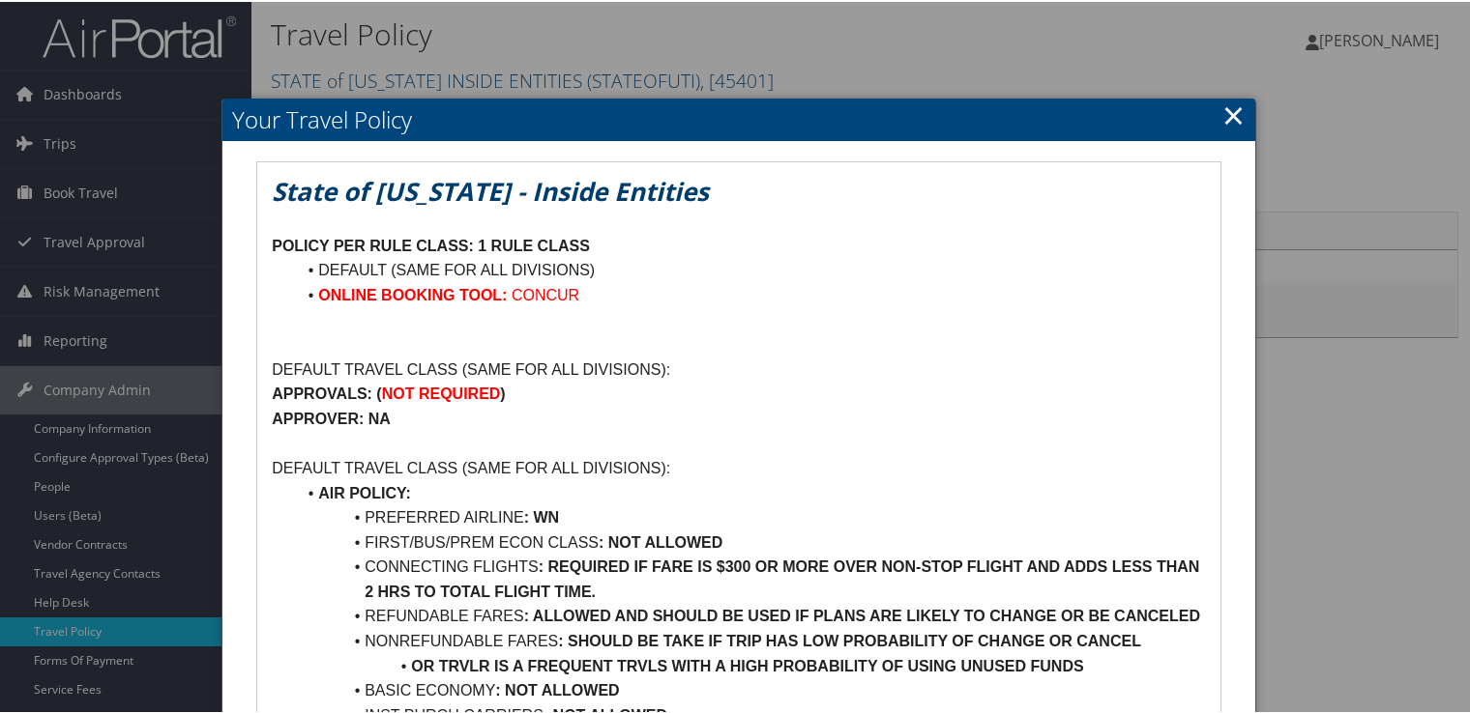
click at [1224, 102] on link "×" at bounding box center [1233, 113] width 22 height 39
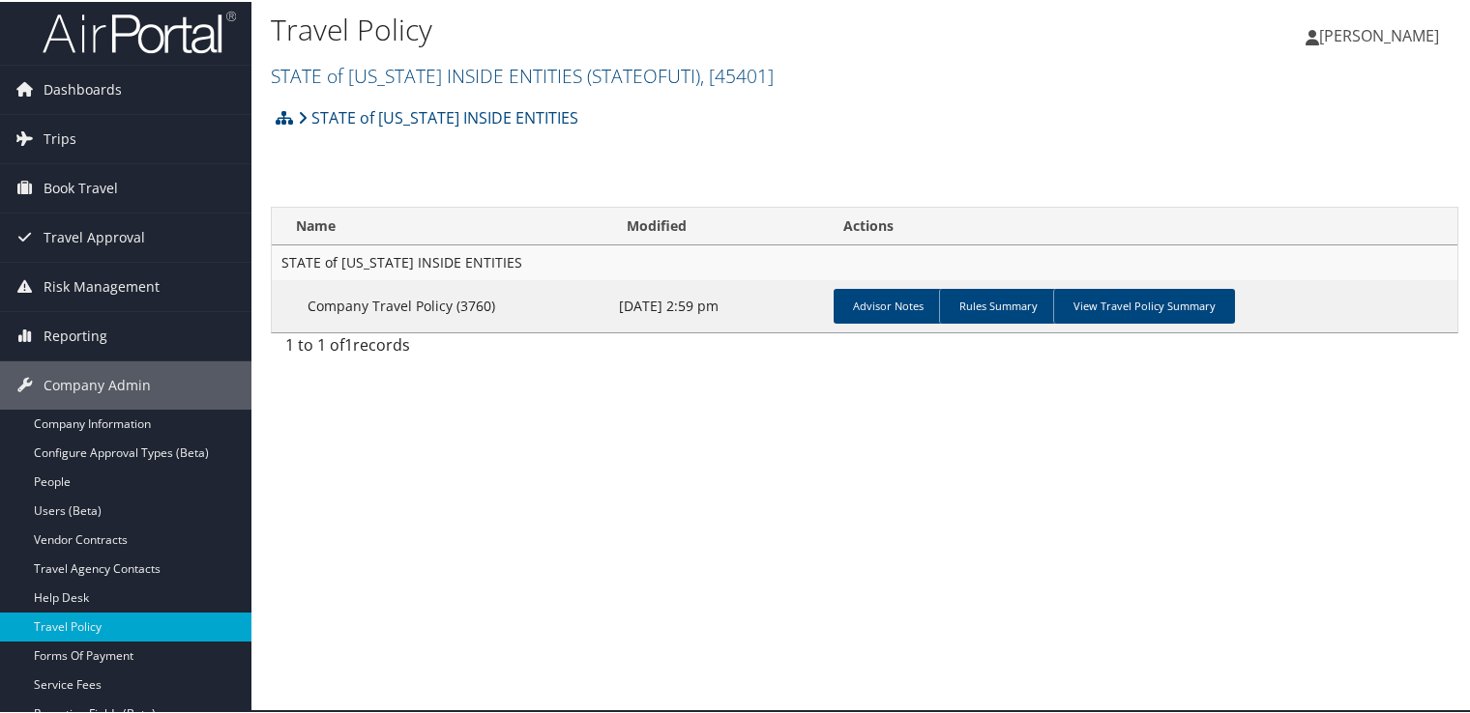
scroll to position [270, 0]
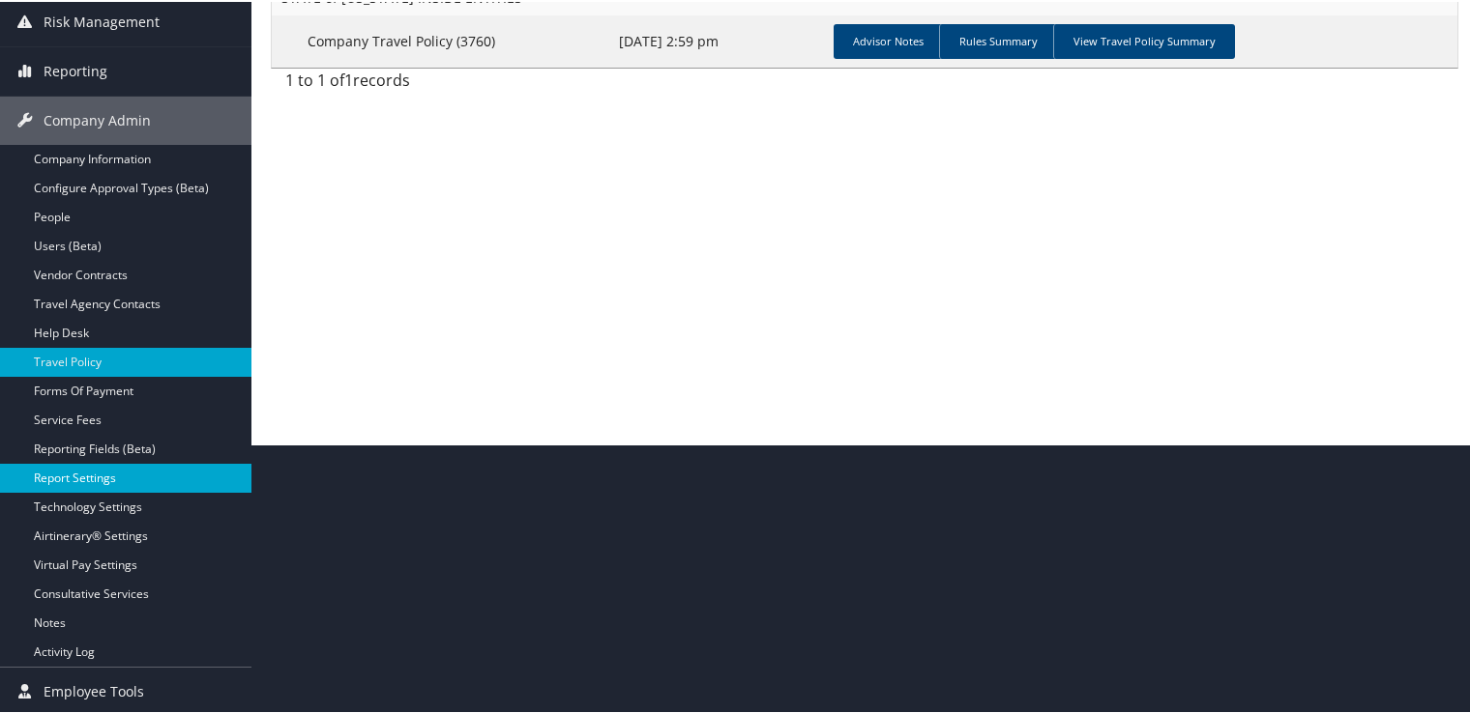
click at [140, 470] on link "Report Settings" at bounding box center [125, 476] width 251 height 29
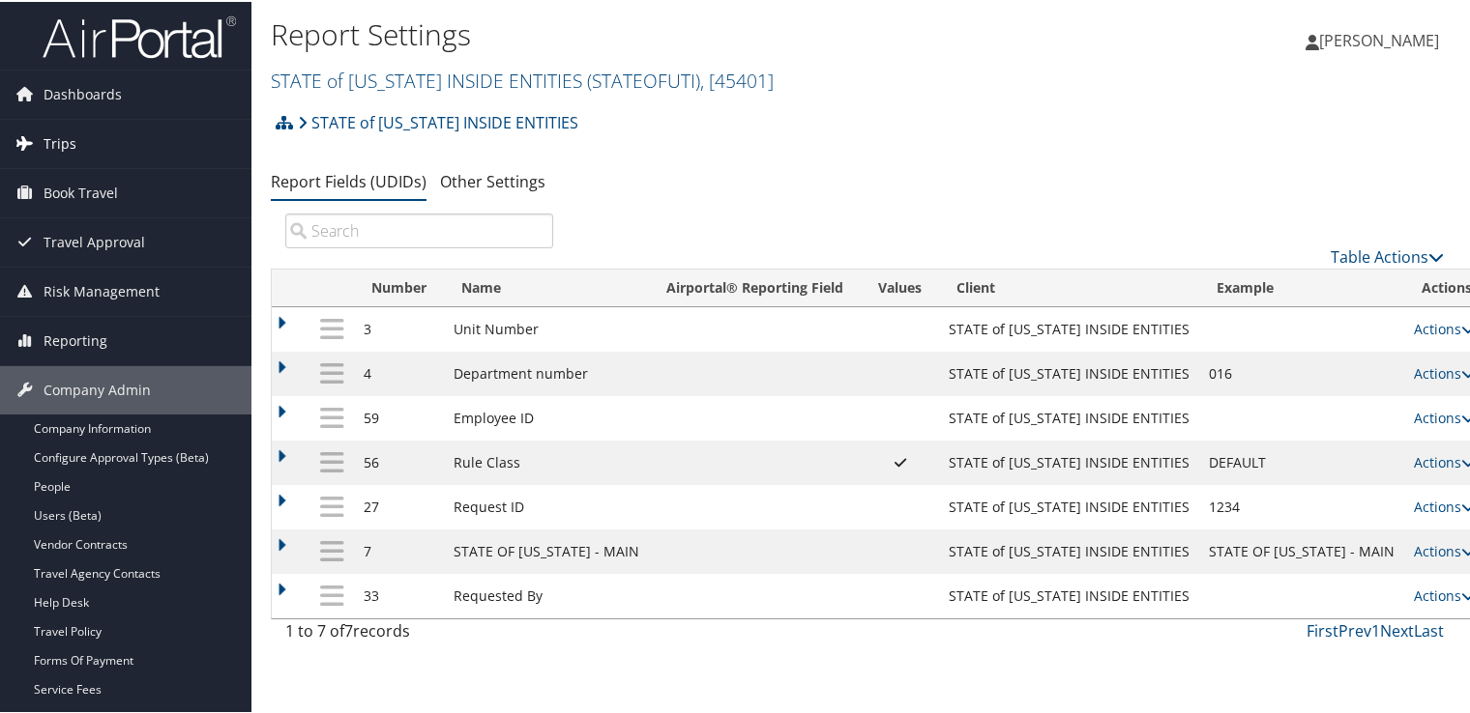
click at [104, 152] on link "Trips" at bounding box center [125, 142] width 251 height 48
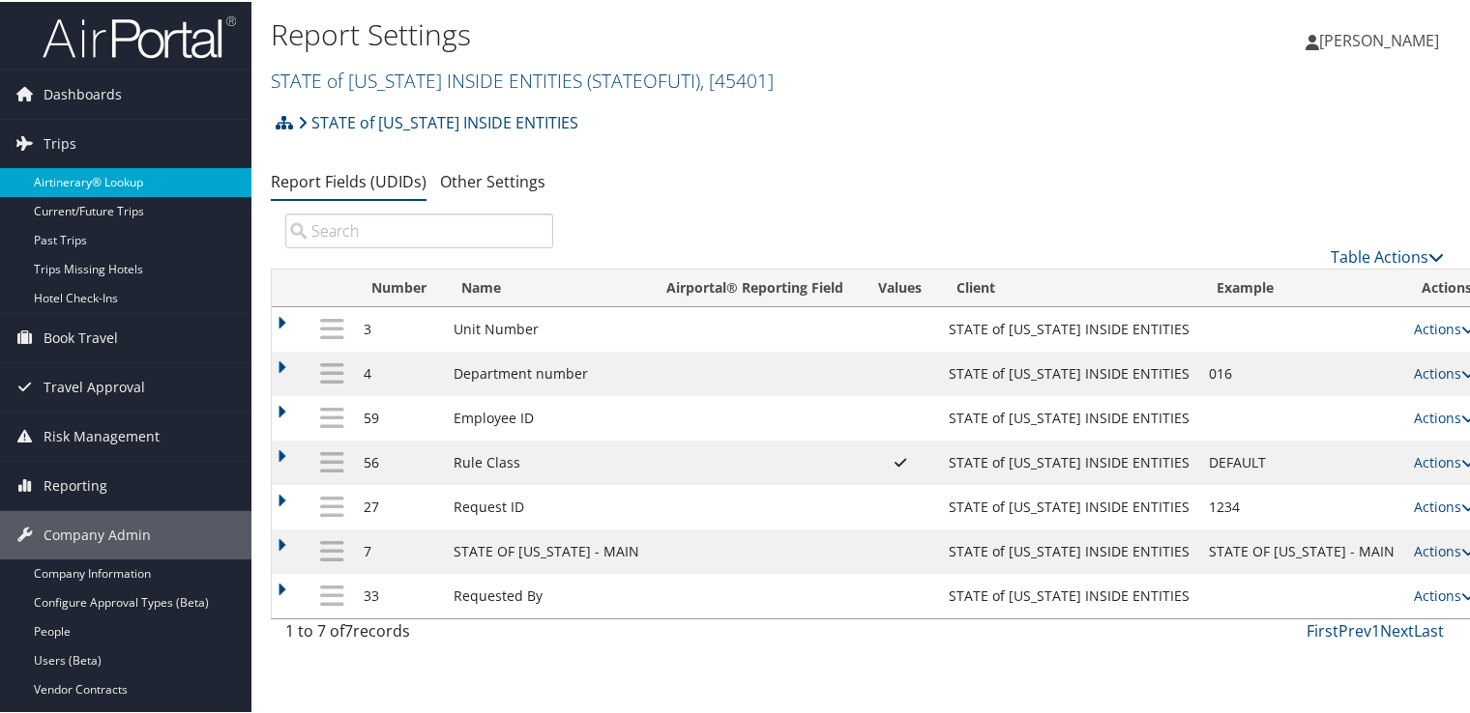
click at [107, 170] on link "Airtinerary® Lookup" at bounding box center [125, 180] width 251 height 29
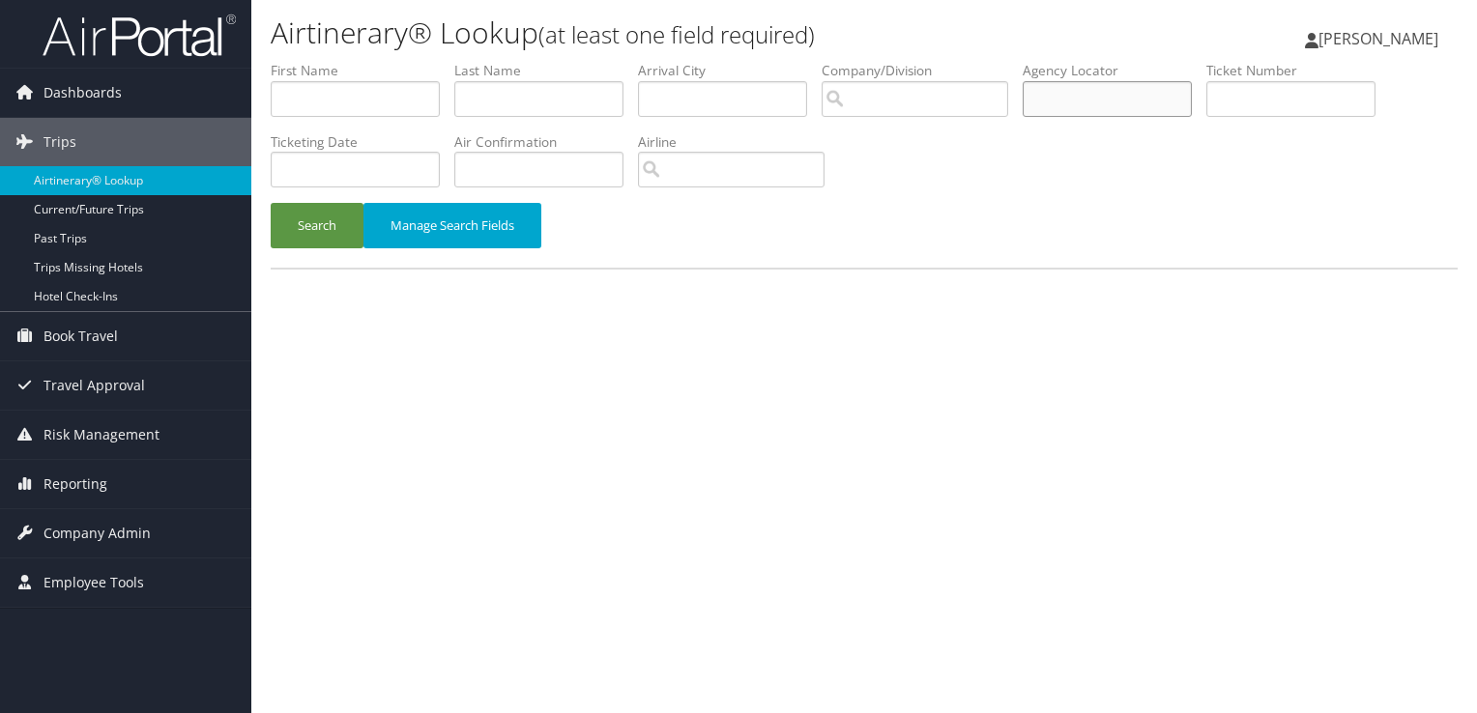
click at [1096, 103] on input "text" at bounding box center [1107, 99] width 169 height 36
paste input "DD1XZN"
type input "DD1XZN"
click at [305, 237] on button "Search" at bounding box center [317, 225] width 93 height 45
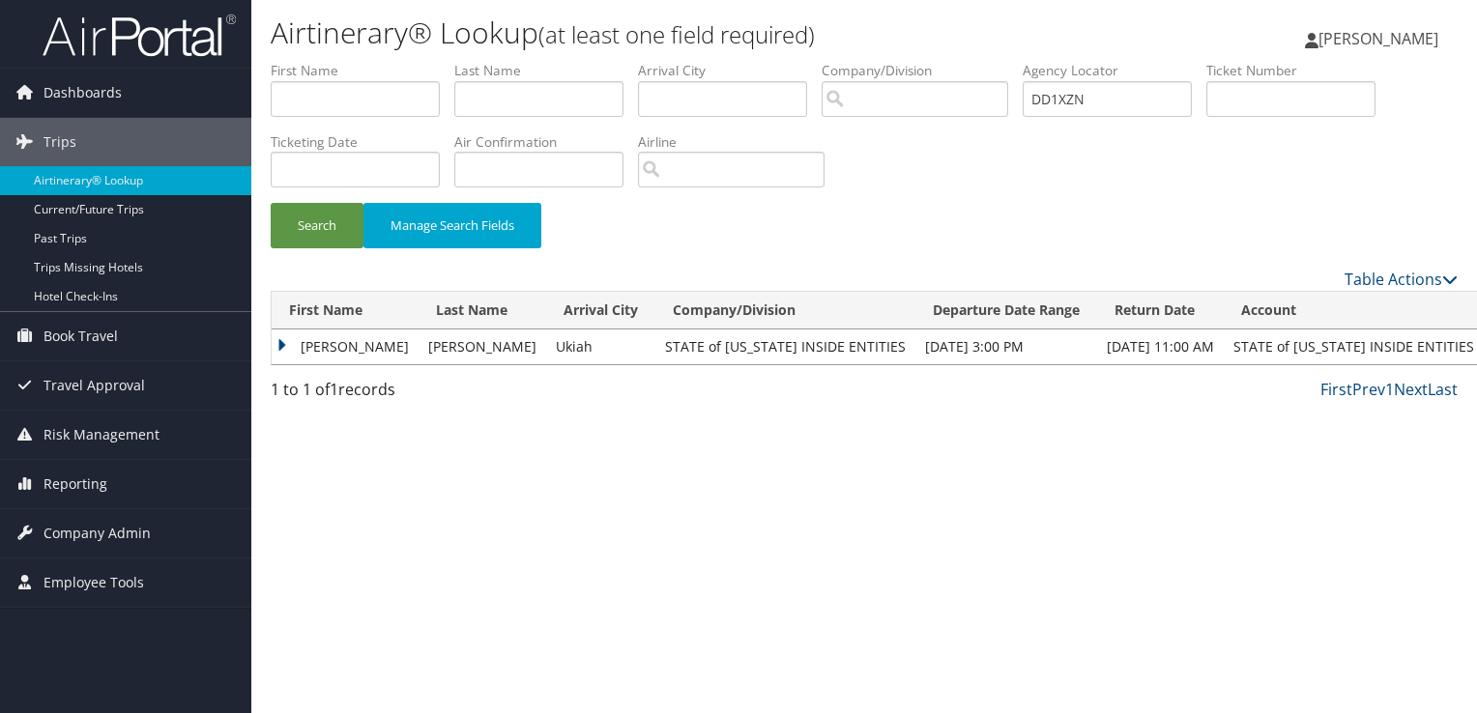
click at [306, 349] on td "[PERSON_NAME]" at bounding box center [345, 347] width 147 height 35
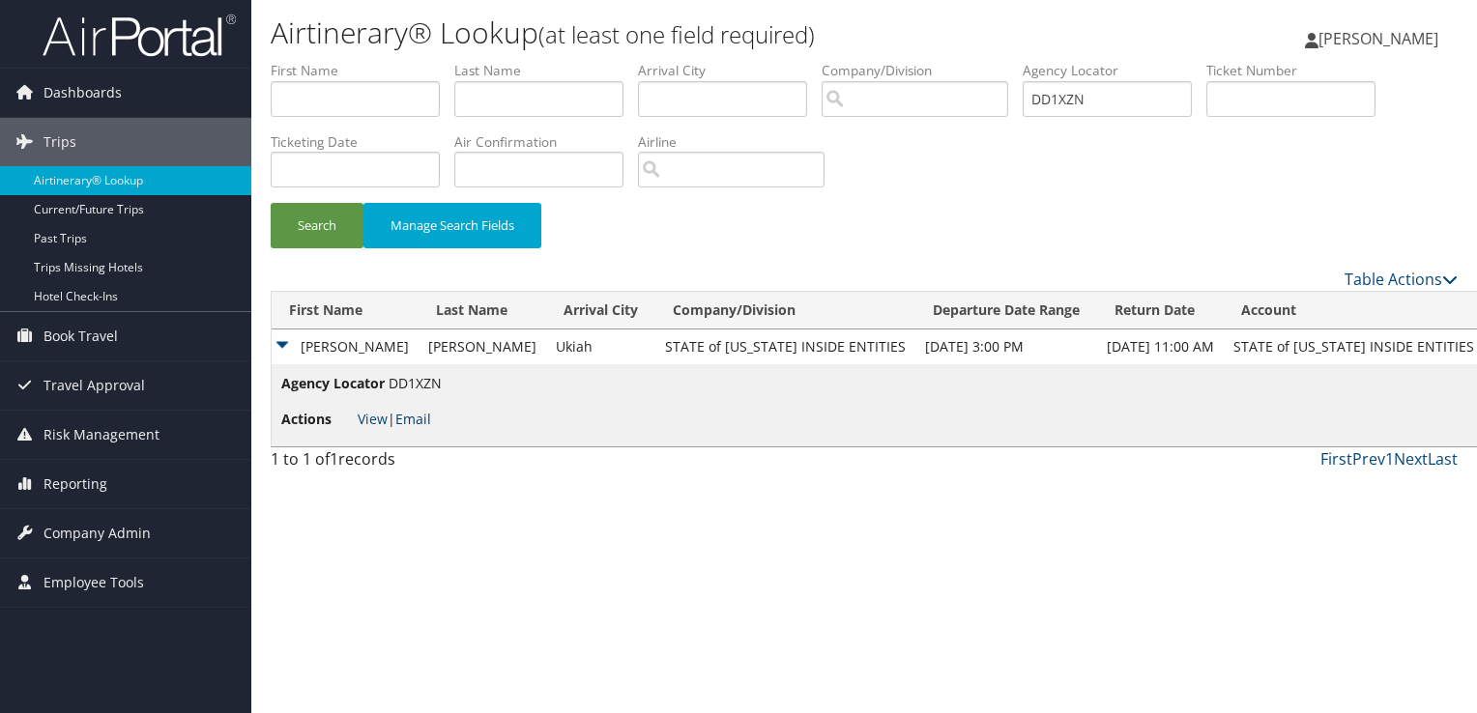
click at [422, 418] on link "Email" at bounding box center [413, 419] width 36 height 18
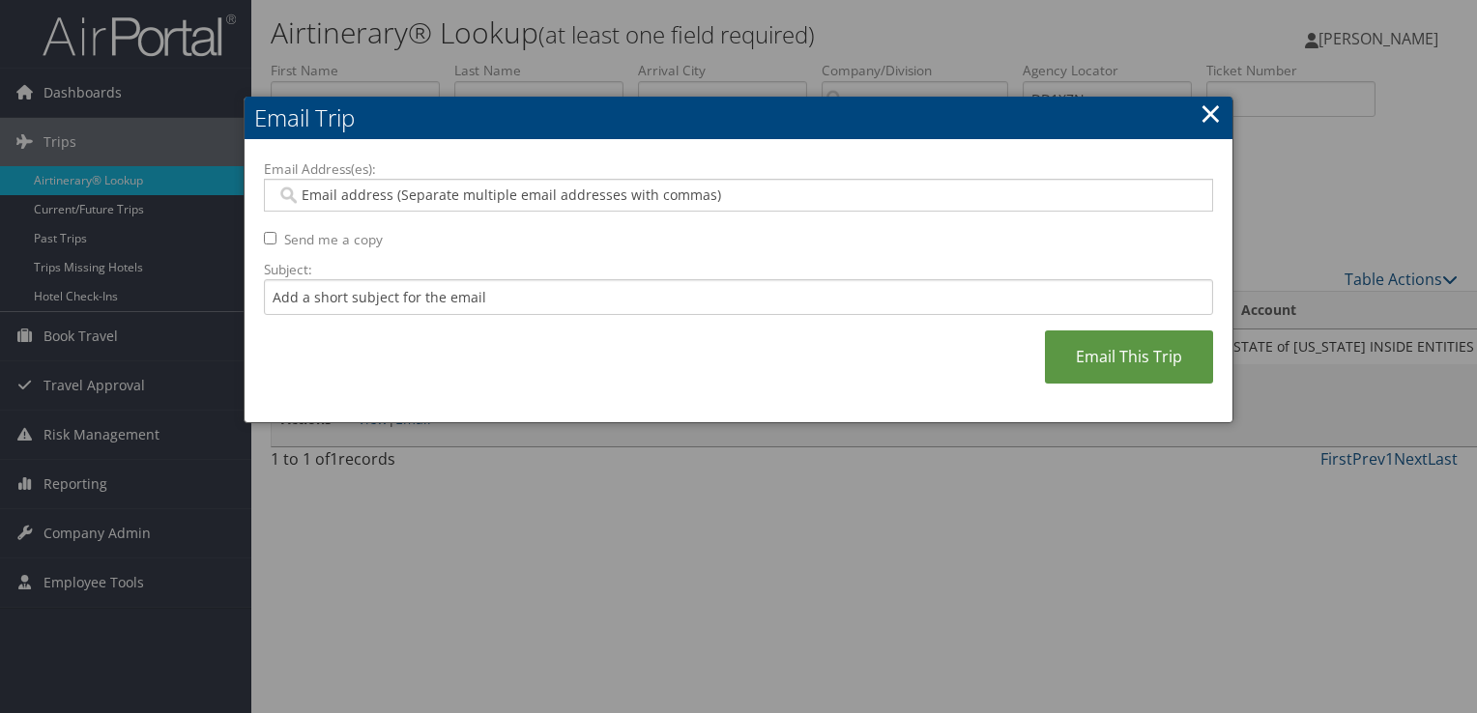
click at [437, 190] on input "Email Address(es):" at bounding box center [738, 195] width 924 height 19
paste input "KDRADUENZ@UTAH.GOV"
type input "KDRADUENZ@UTAH.GOV"
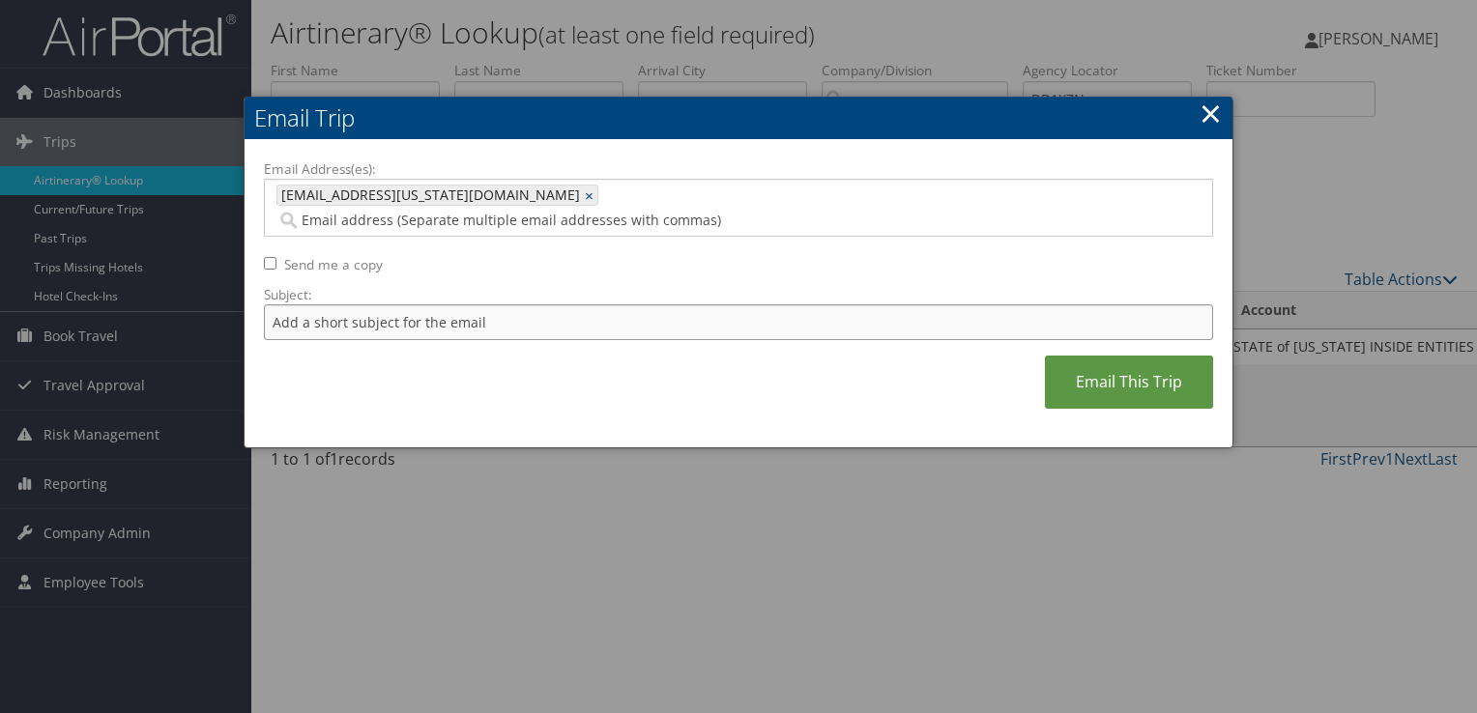
click at [401, 305] on input "Subject:" at bounding box center [738, 323] width 949 height 36
drag, startPoint x: 584, startPoint y: 296, endPoint x: 396, endPoint y: 305, distance: 187.8
click at [396, 305] on input "Hotel Confirmation Hampton Inn August 06 - 07" at bounding box center [738, 323] width 949 height 36
type input "Hotel Confirmation Holiday Inn"
click at [1163, 356] on link "Email This Trip" at bounding box center [1129, 382] width 168 height 53
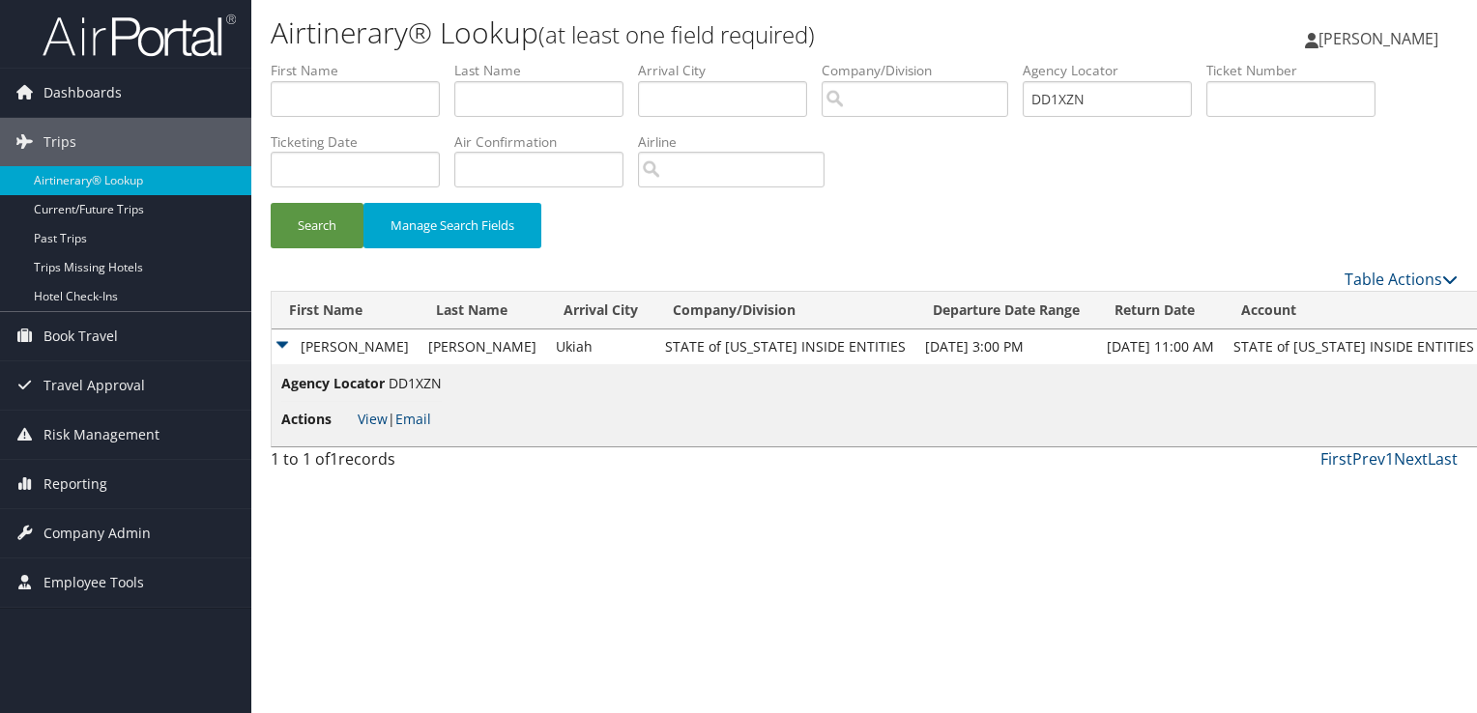
click at [363, 428] on li "Actions View | Email" at bounding box center [361, 419] width 160 height 35
click at [377, 420] on link "View" at bounding box center [373, 419] width 30 height 18
click at [358, 423] on link "View" at bounding box center [373, 419] width 30 height 18
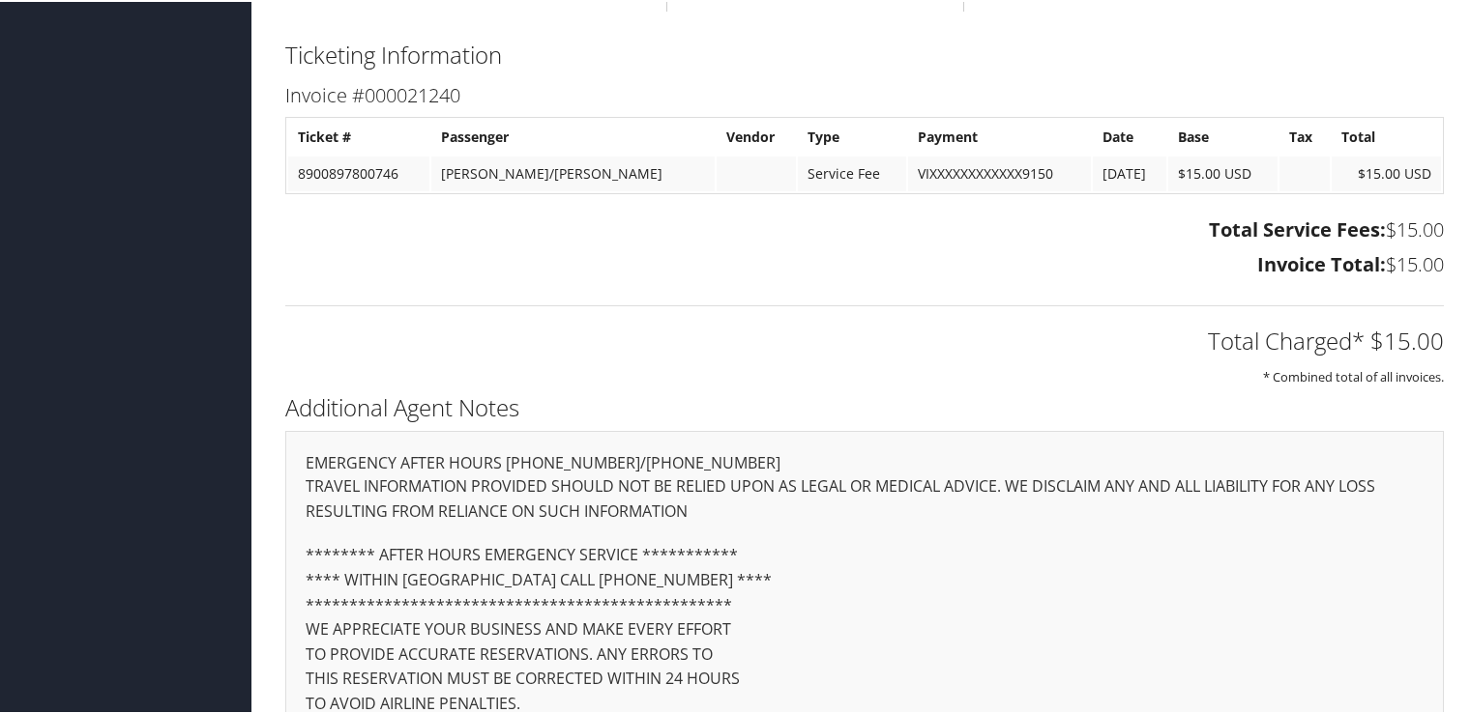
scroll to position [2063, 0]
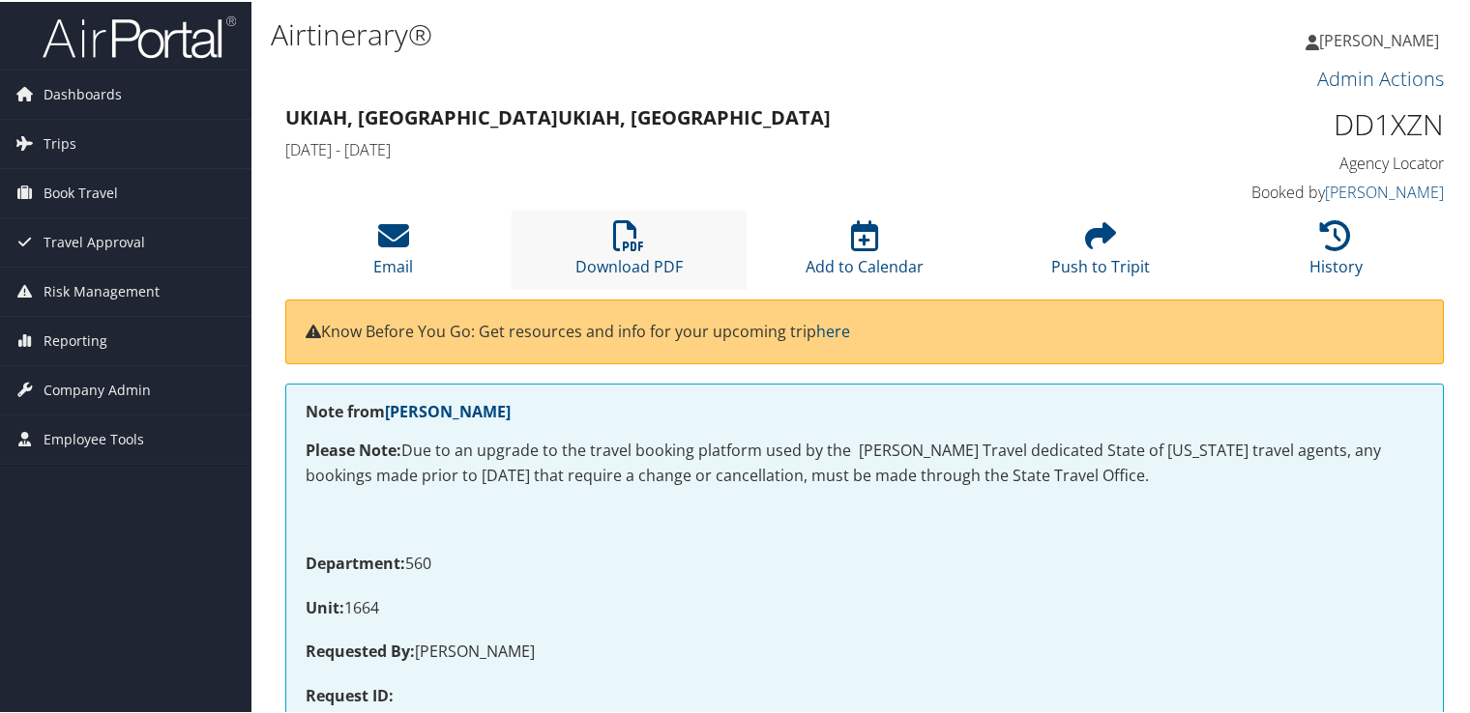
click at [644, 230] on li "Download PDF" at bounding box center [629, 248] width 236 height 78
